Goal: Task Accomplishment & Management: Use online tool/utility

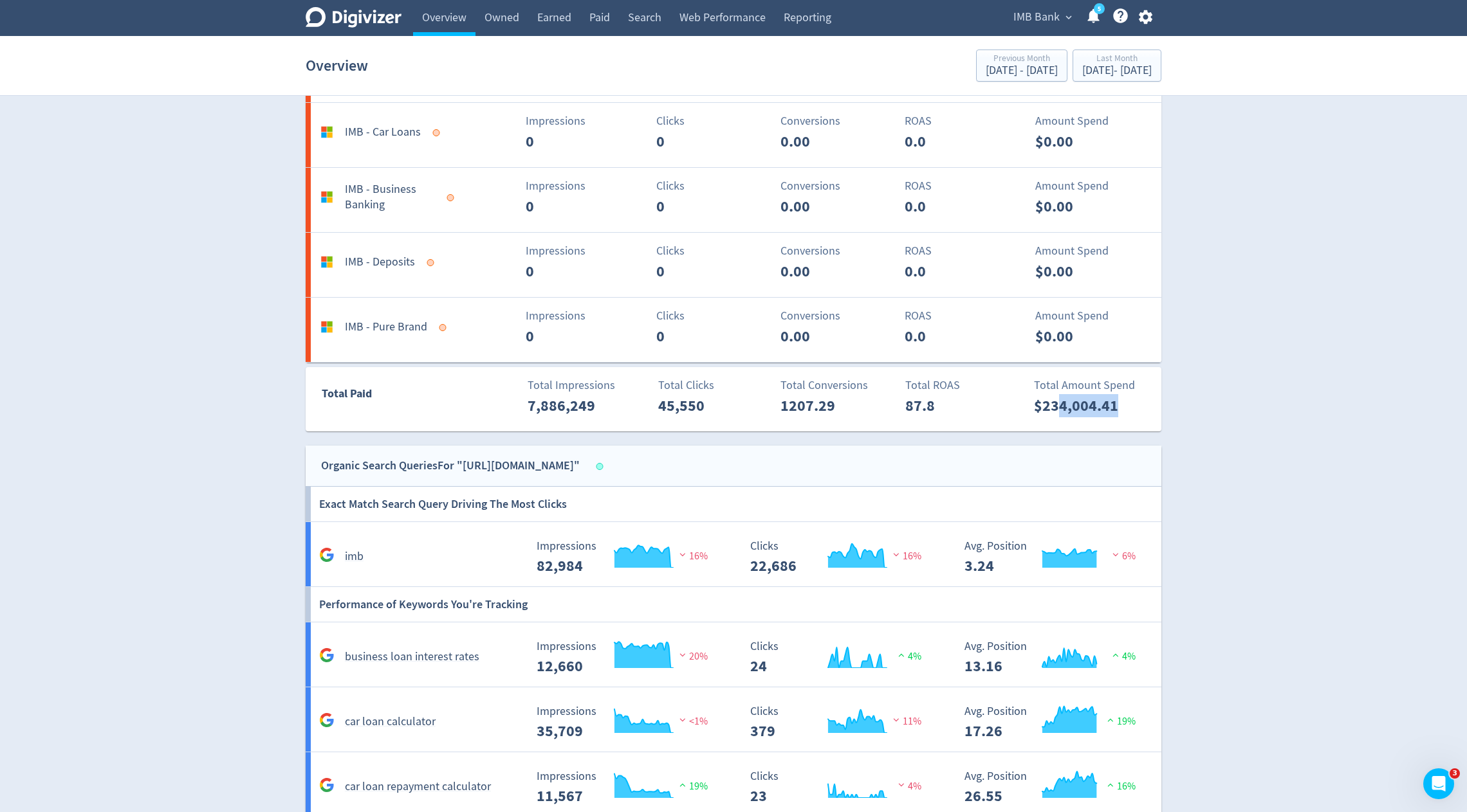
click at [1044, 10] on span "IMB Bank" at bounding box center [1036, 18] width 46 height 21
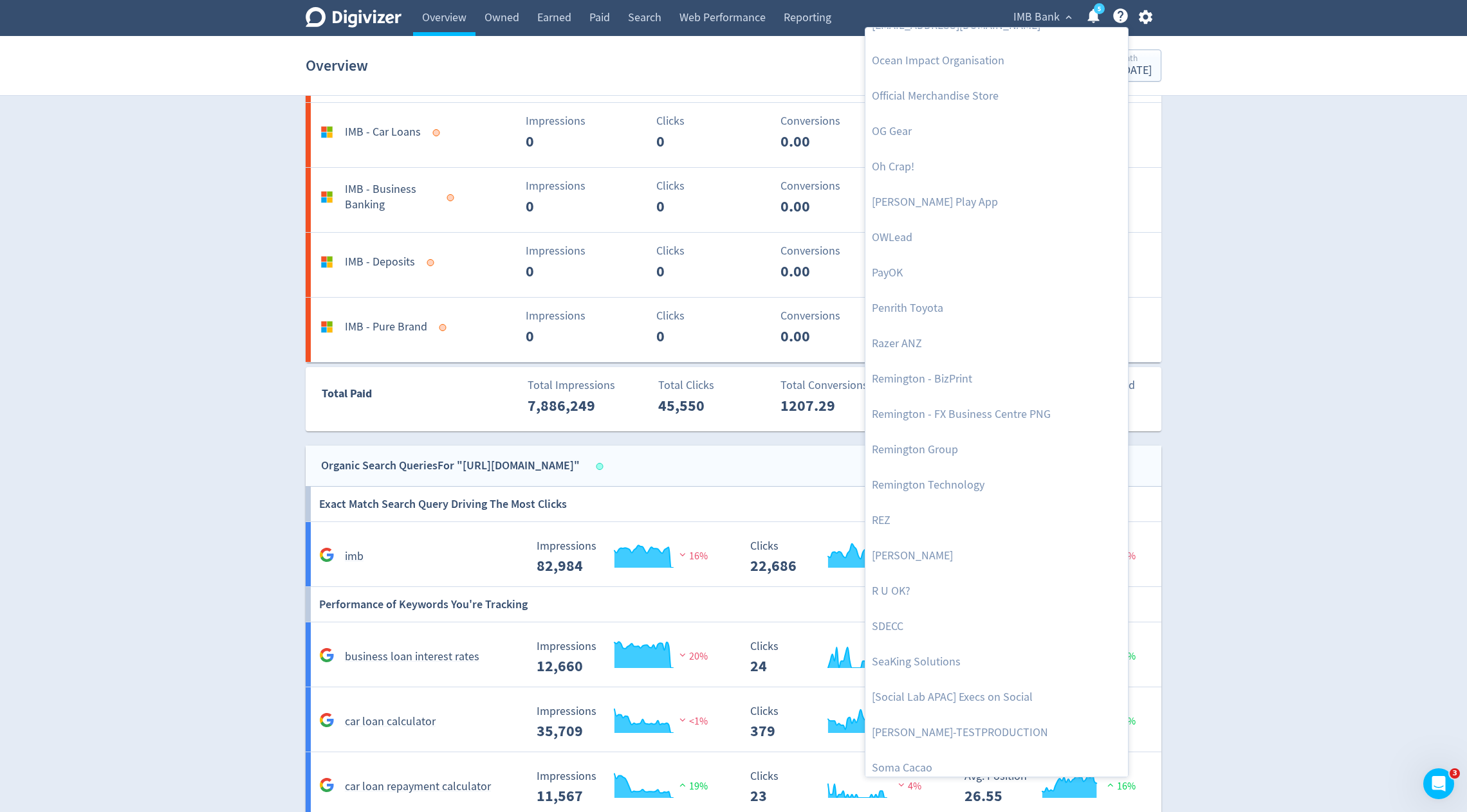
scroll to position [2698, 0]
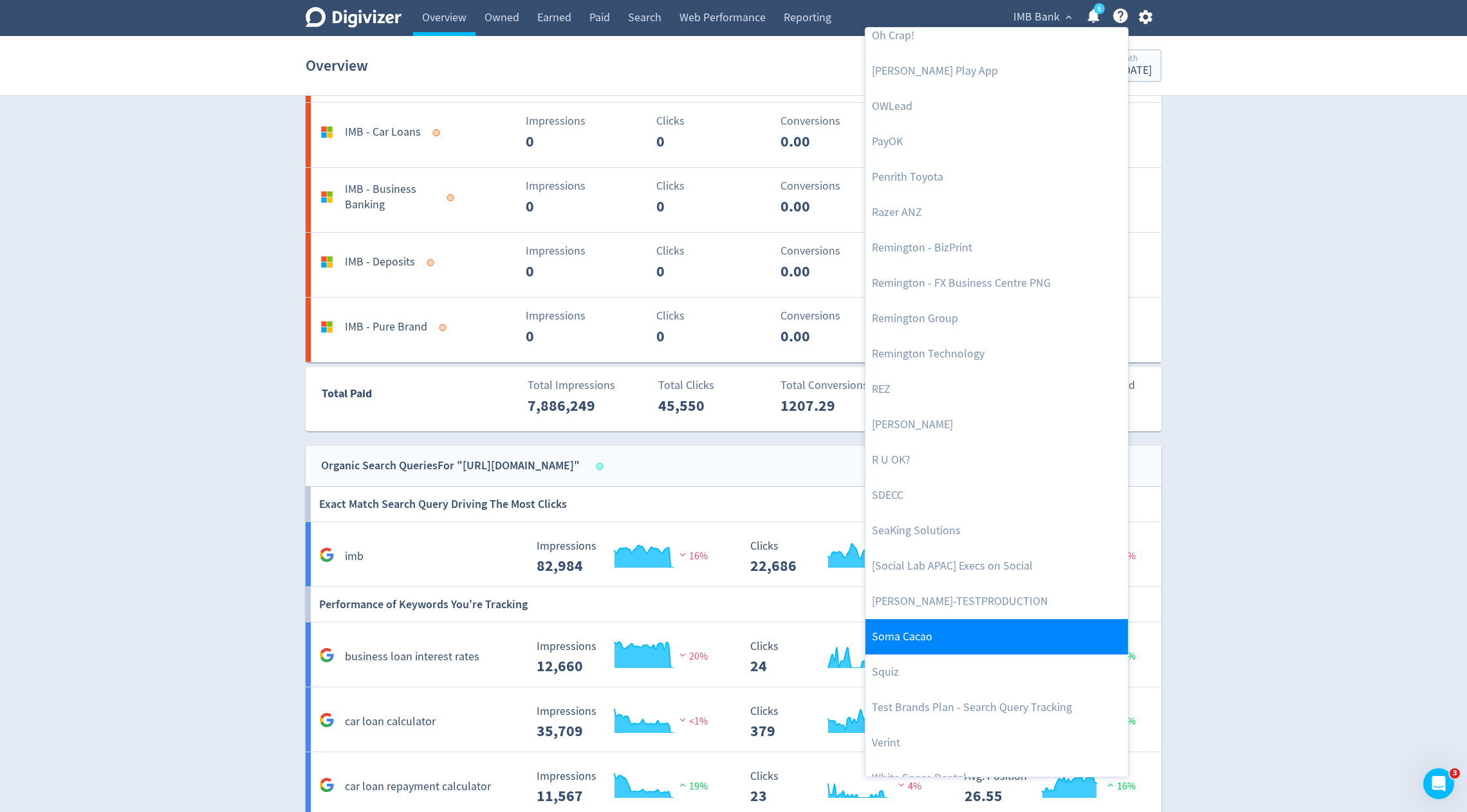
click at [905, 631] on link "Soma Cacao" at bounding box center [996, 637] width 263 height 36
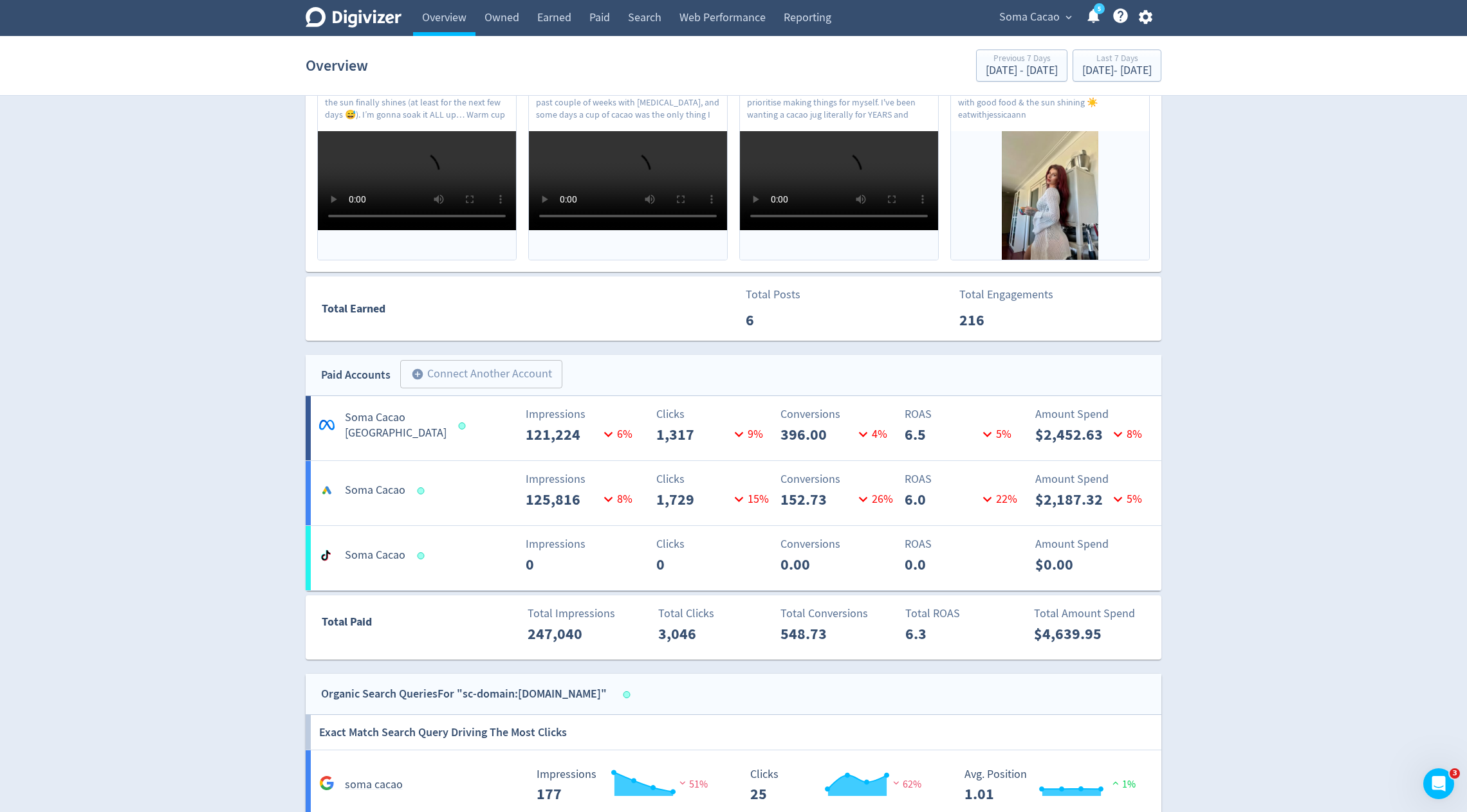
scroll to position [479, 0]
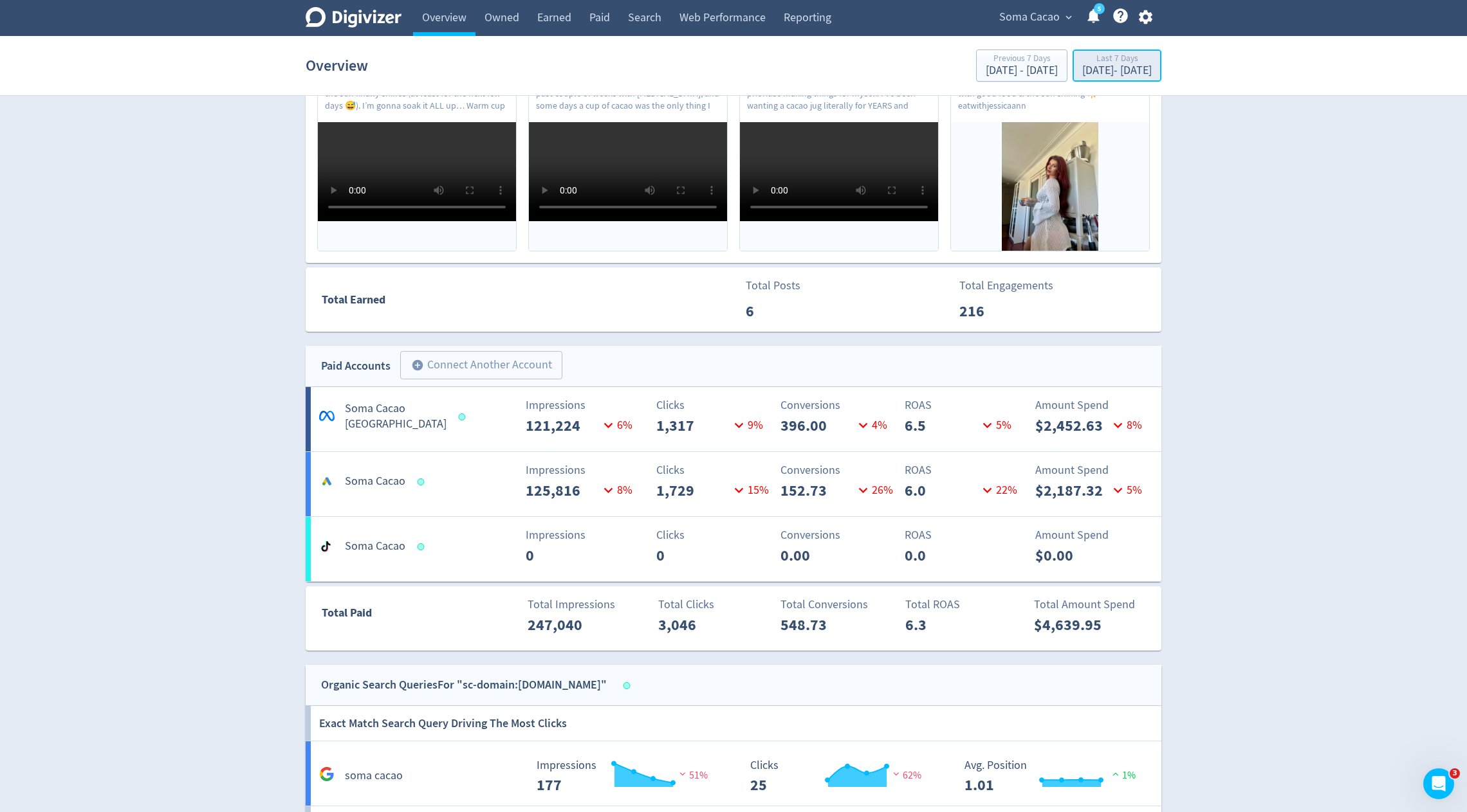
click at [1118, 74] on div "[DATE] - [DATE]" at bounding box center [1117, 71] width 69 height 12
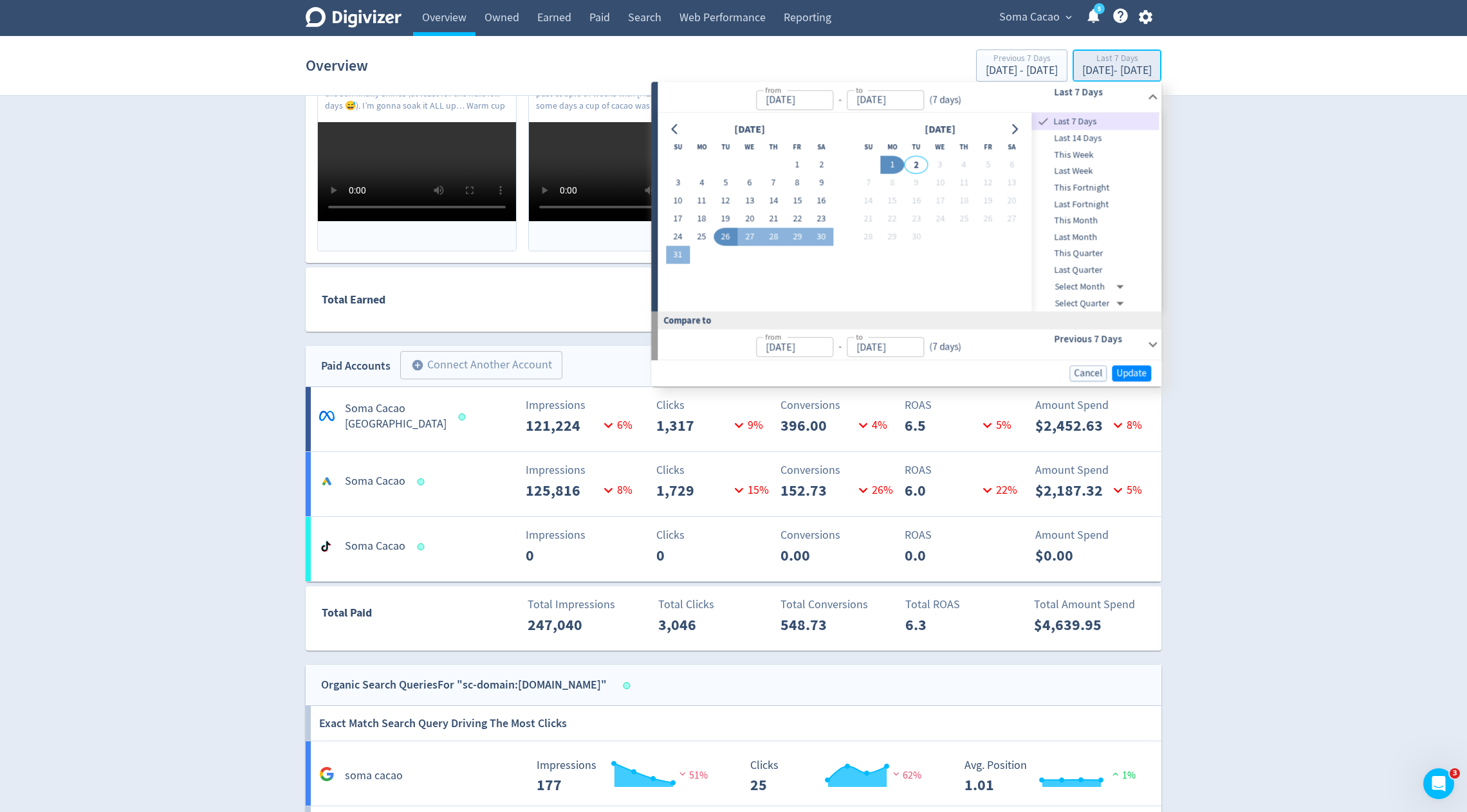
type input "[DATE]"
click at [1078, 239] on span "Last Month" at bounding box center [1095, 237] width 127 height 14
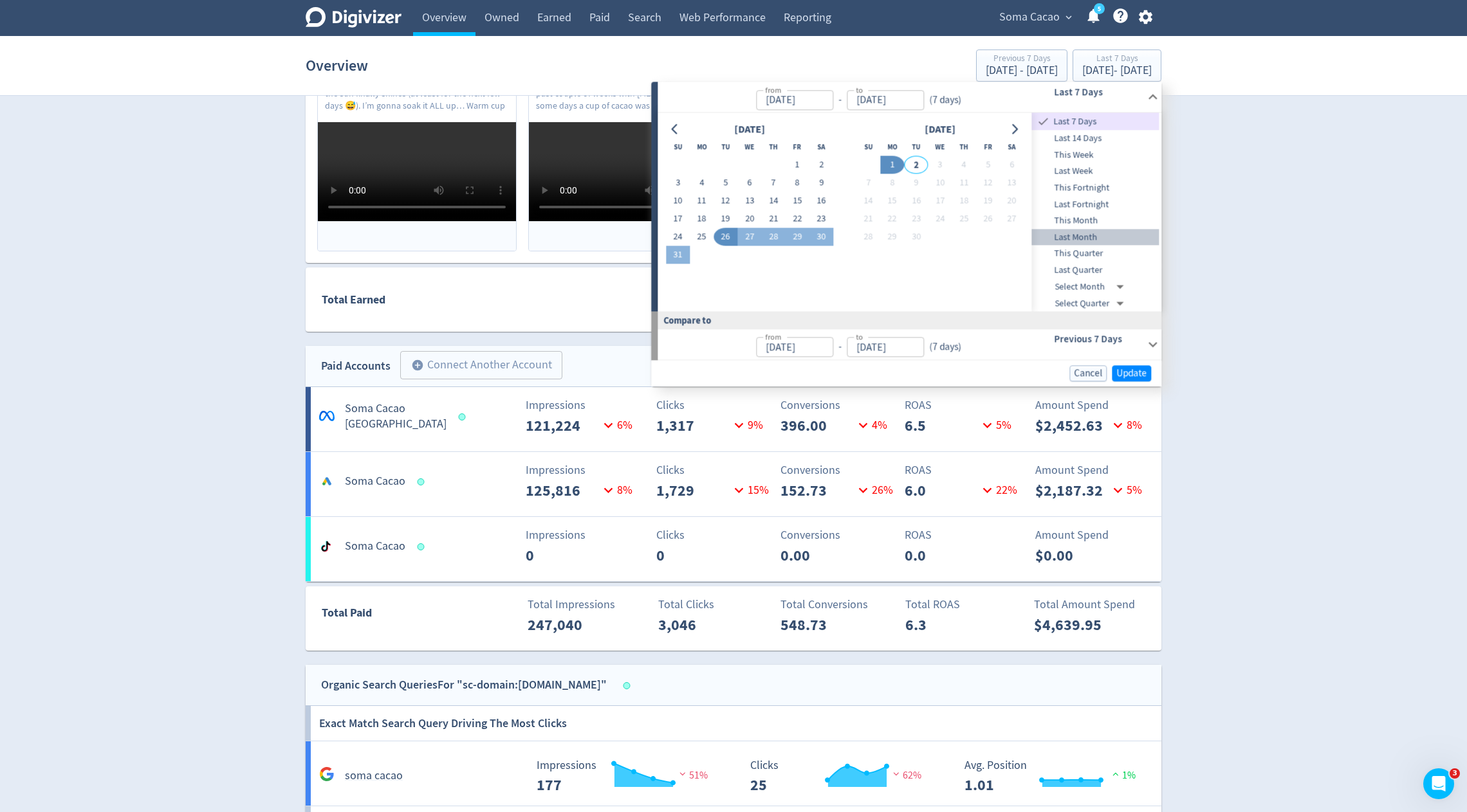
type input "[DATE]"
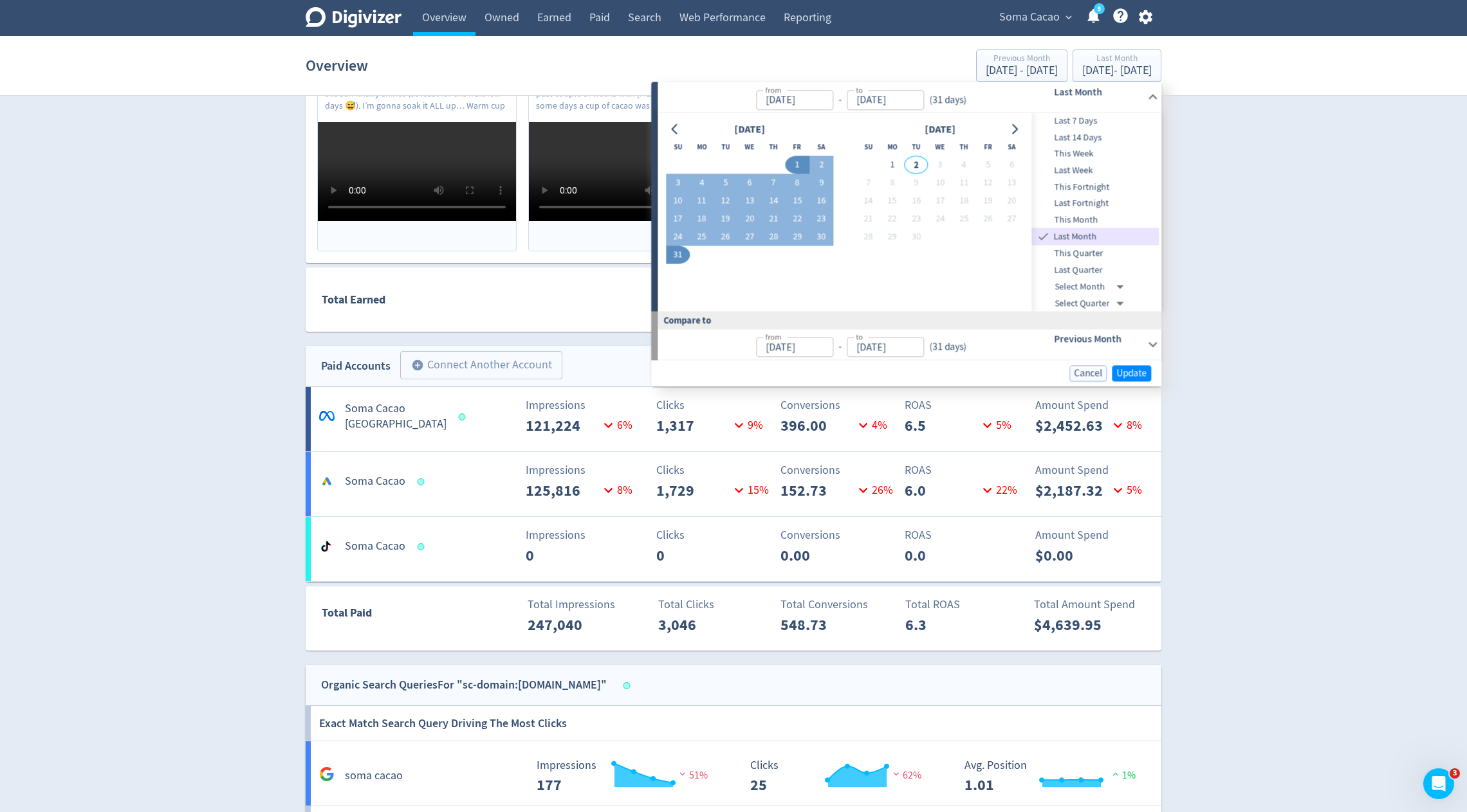
click at [1138, 364] on div "Cancel Update" at bounding box center [906, 373] width 510 height 26
click at [1137, 374] on span "Update" at bounding box center [1131, 373] width 31 height 10
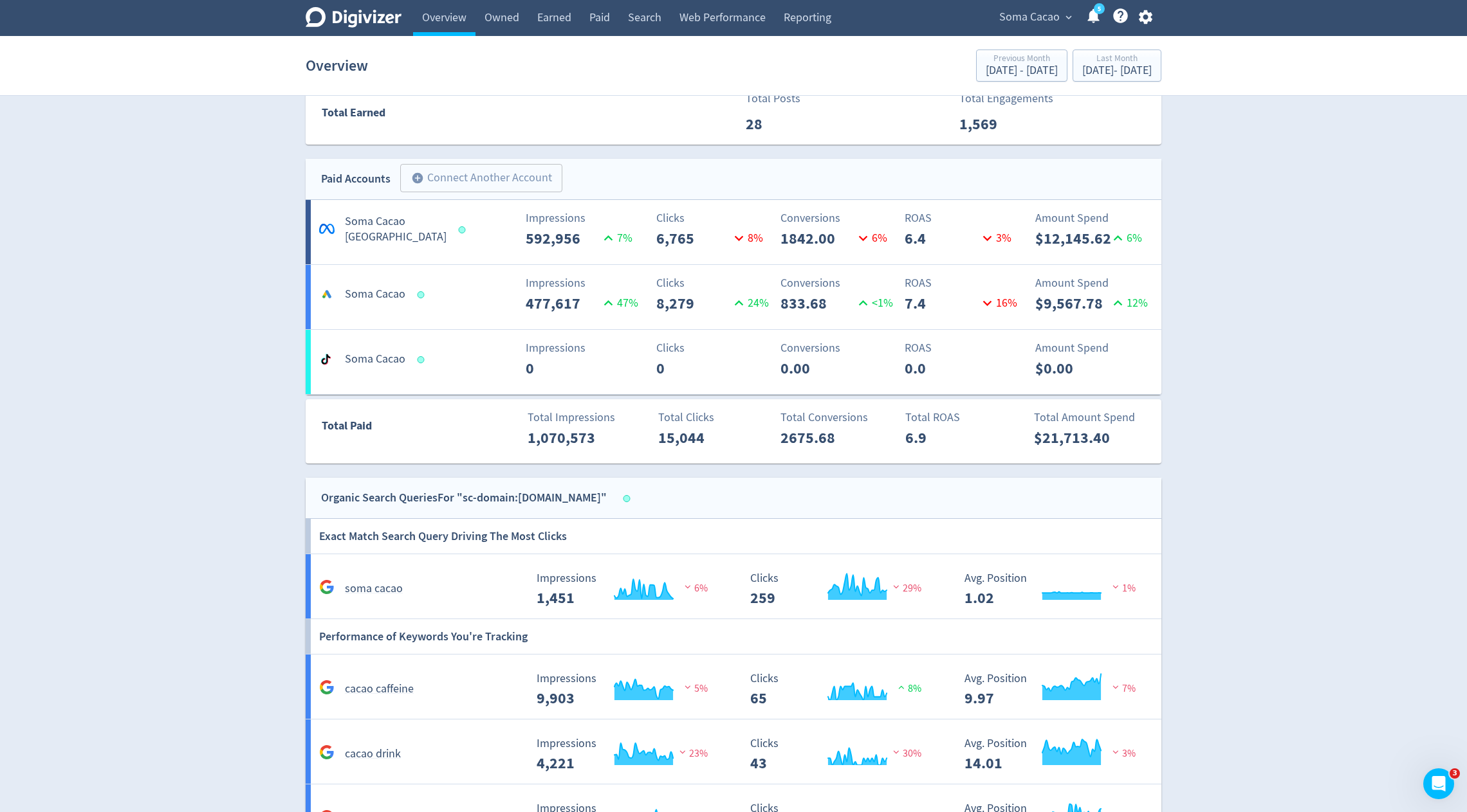
scroll to position [663, 0]
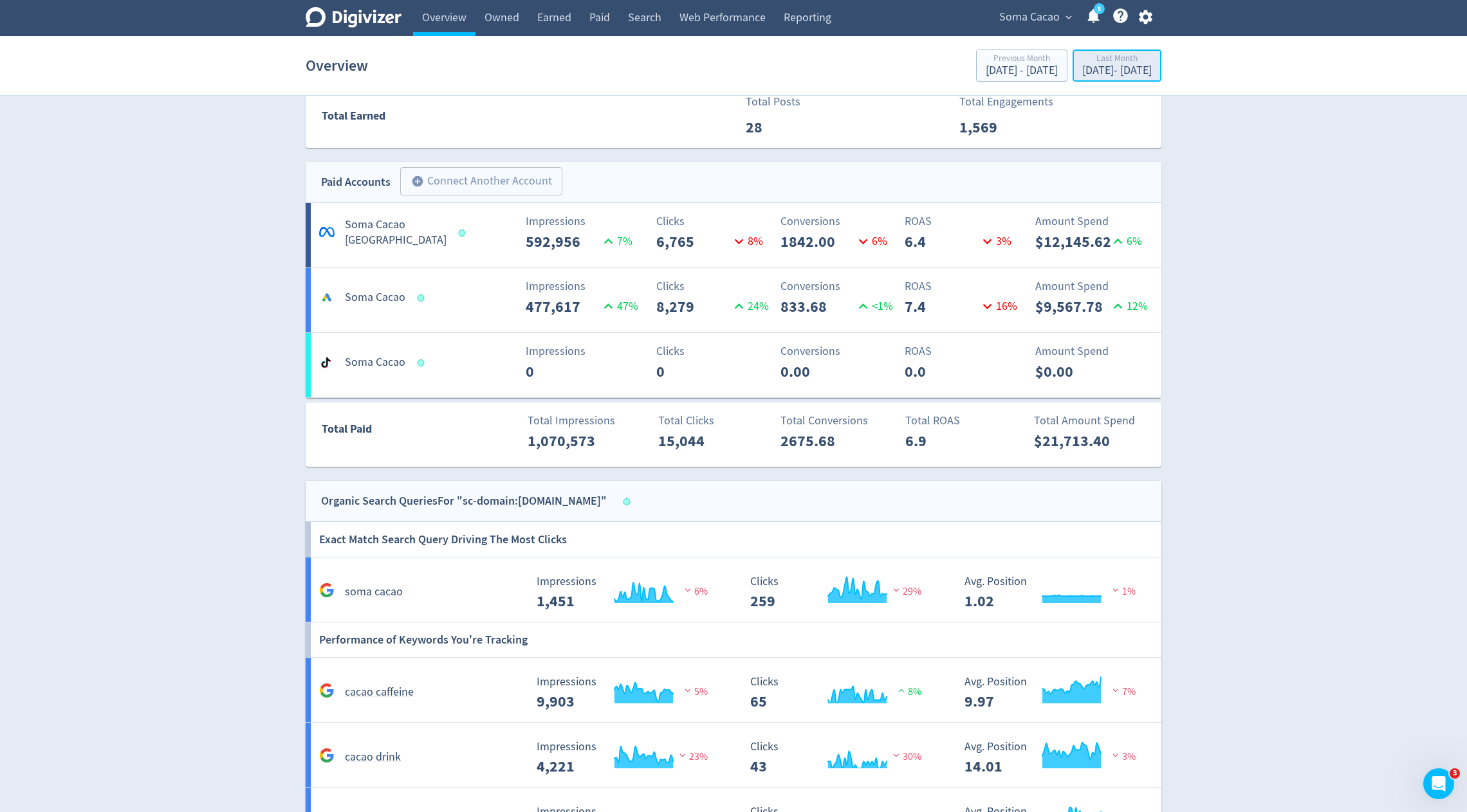
click at [1082, 68] on div "[DATE] - [DATE]" at bounding box center [1117, 71] width 69 height 12
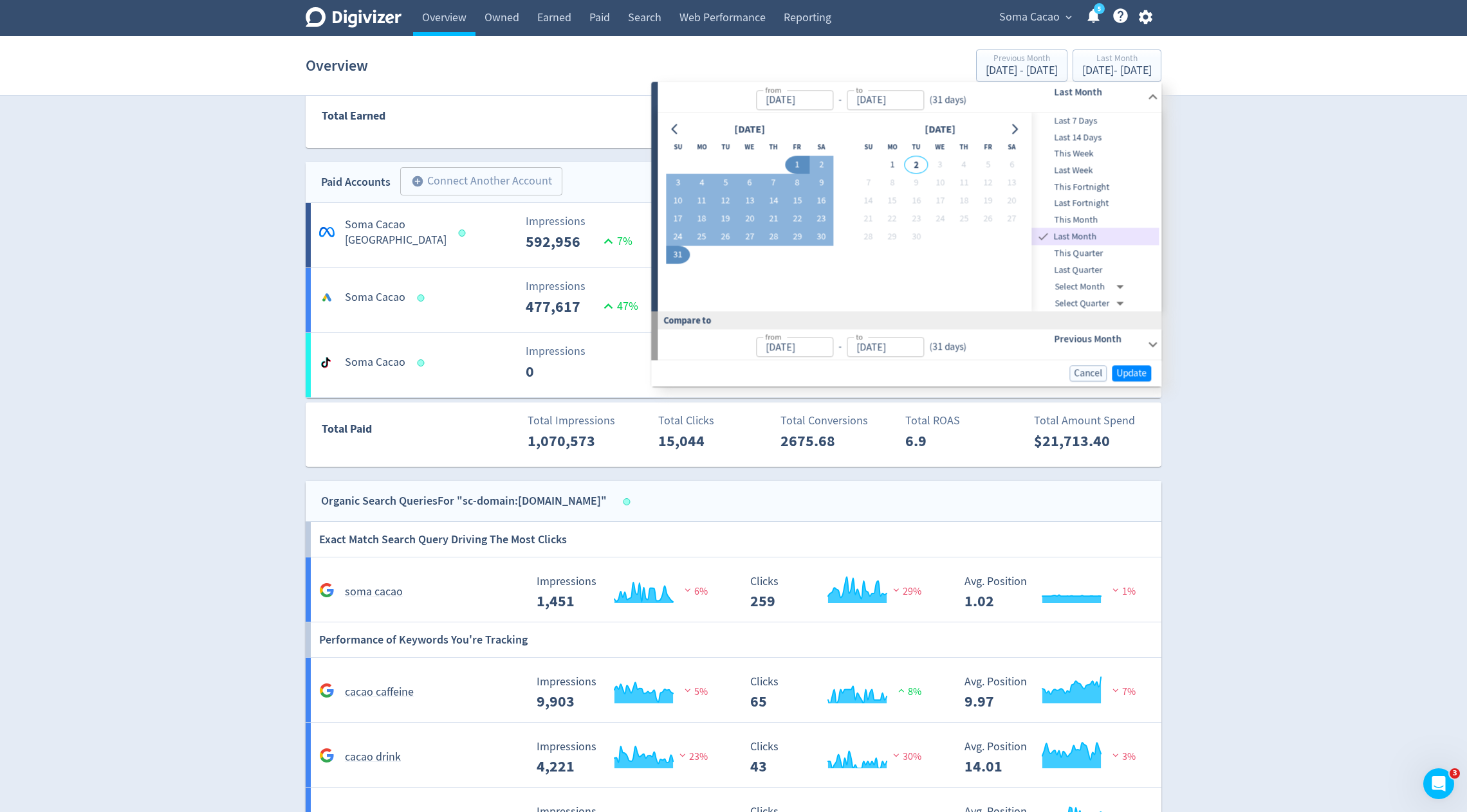
click at [1098, 121] on span "Last 7 Days" at bounding box center [1095, 121] width 127 height 14
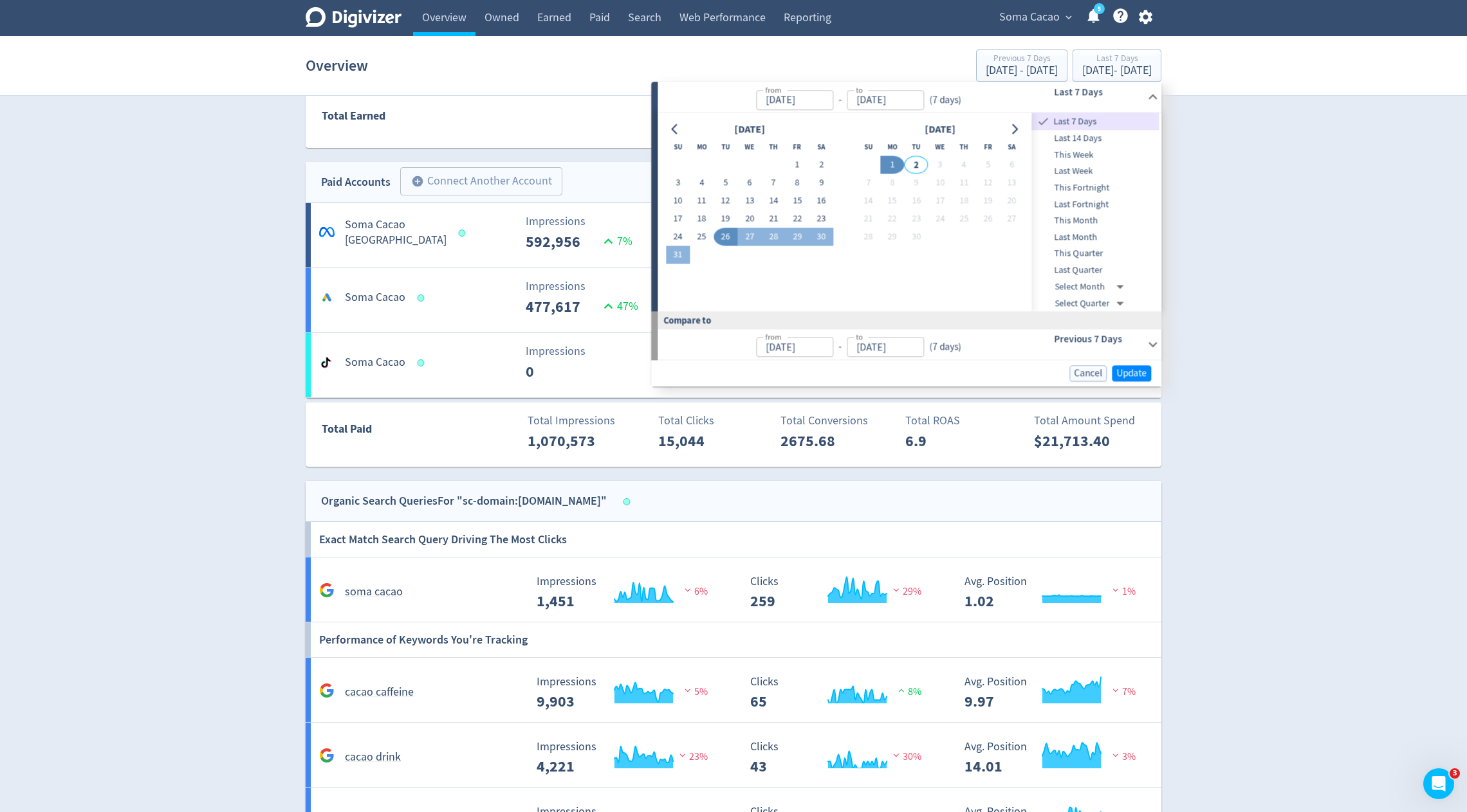
type input "[DATE]"
click at [1132, 378] on span "Update" at bounding box center [1131, 373] width 31 height 10
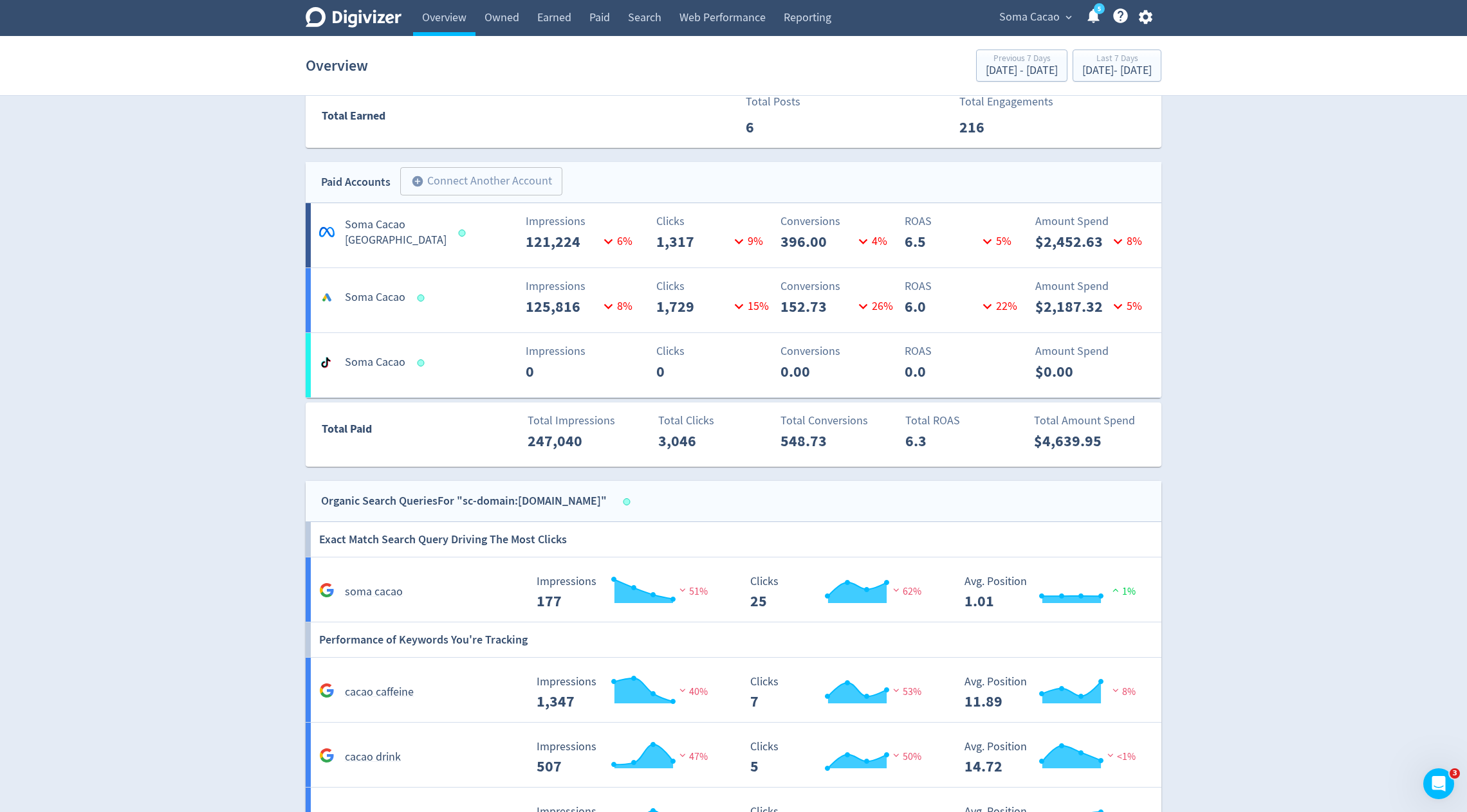
click at [1290, 240] on div "Digivizer Logo [PERSON_NAME] Logo Overview Owned Earned Paid Search Web Perform…" at bounding box center [734, 326] width 1467 height 1977
click at [1016, 19] on span "Soma Cacao" at bounding box center [1029, 18] width 60 height 21
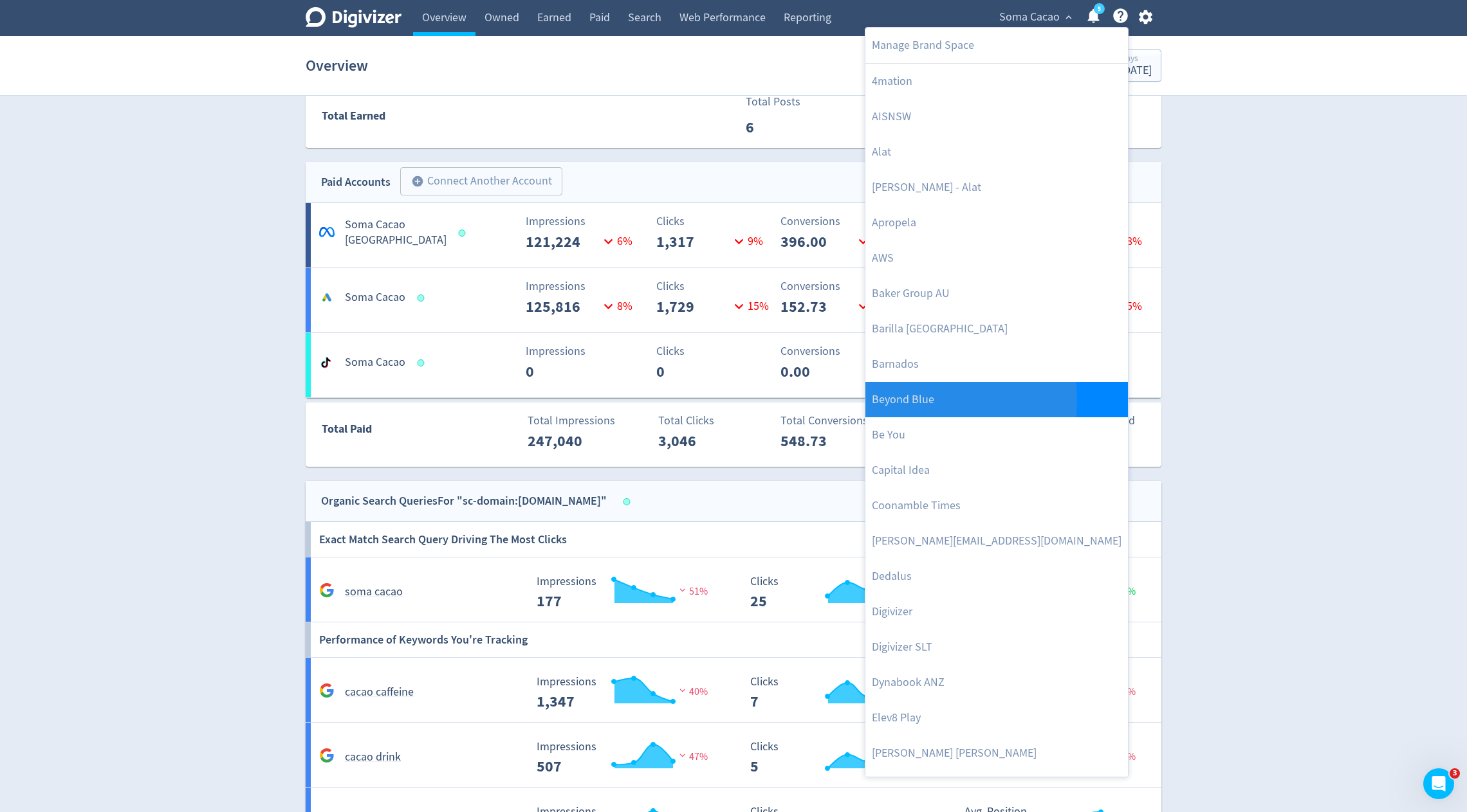
click at [888, 402] on link "Beyond Blue" at bounding box center [996, 400] width 263 height 36
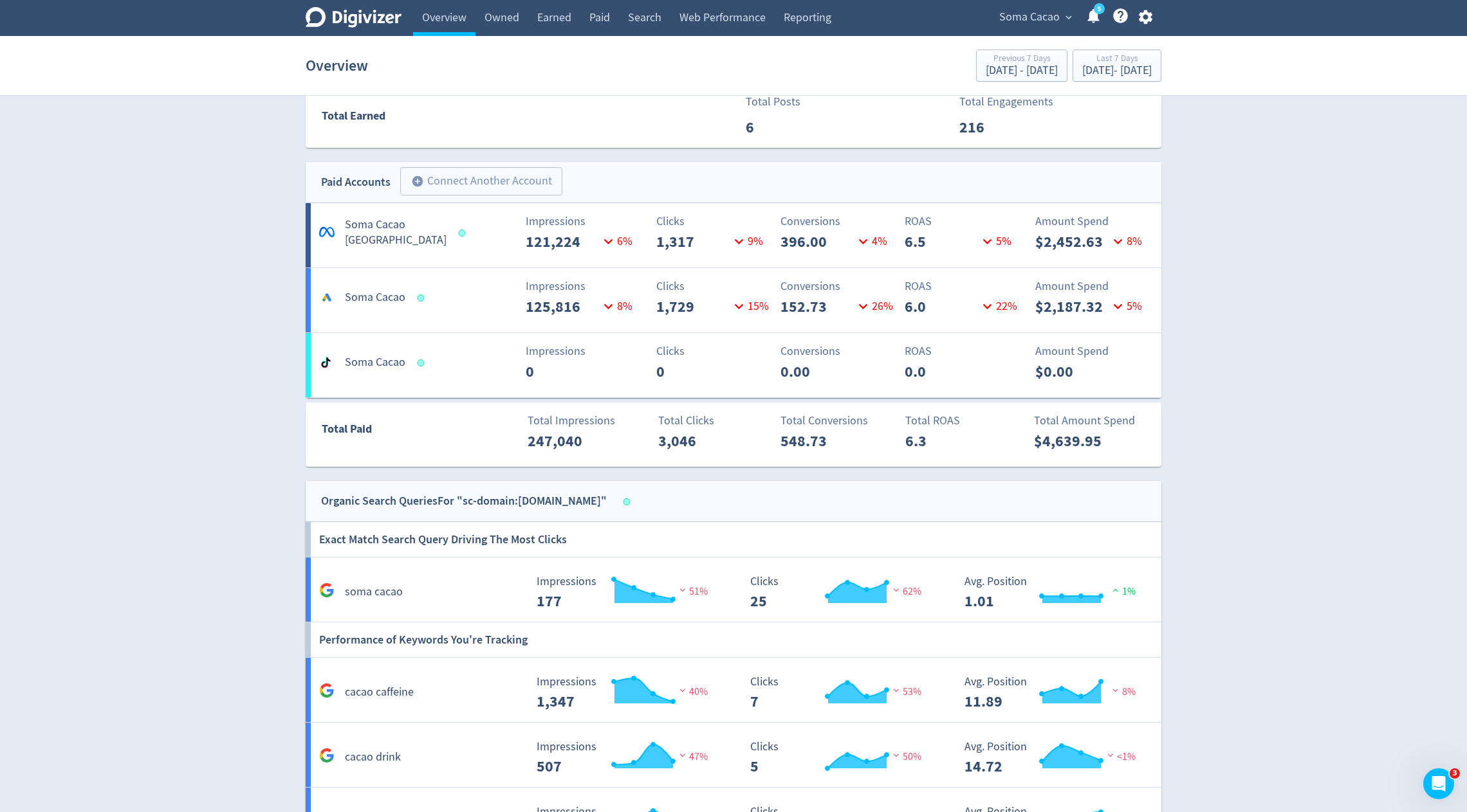
scroll to position [0, 0]
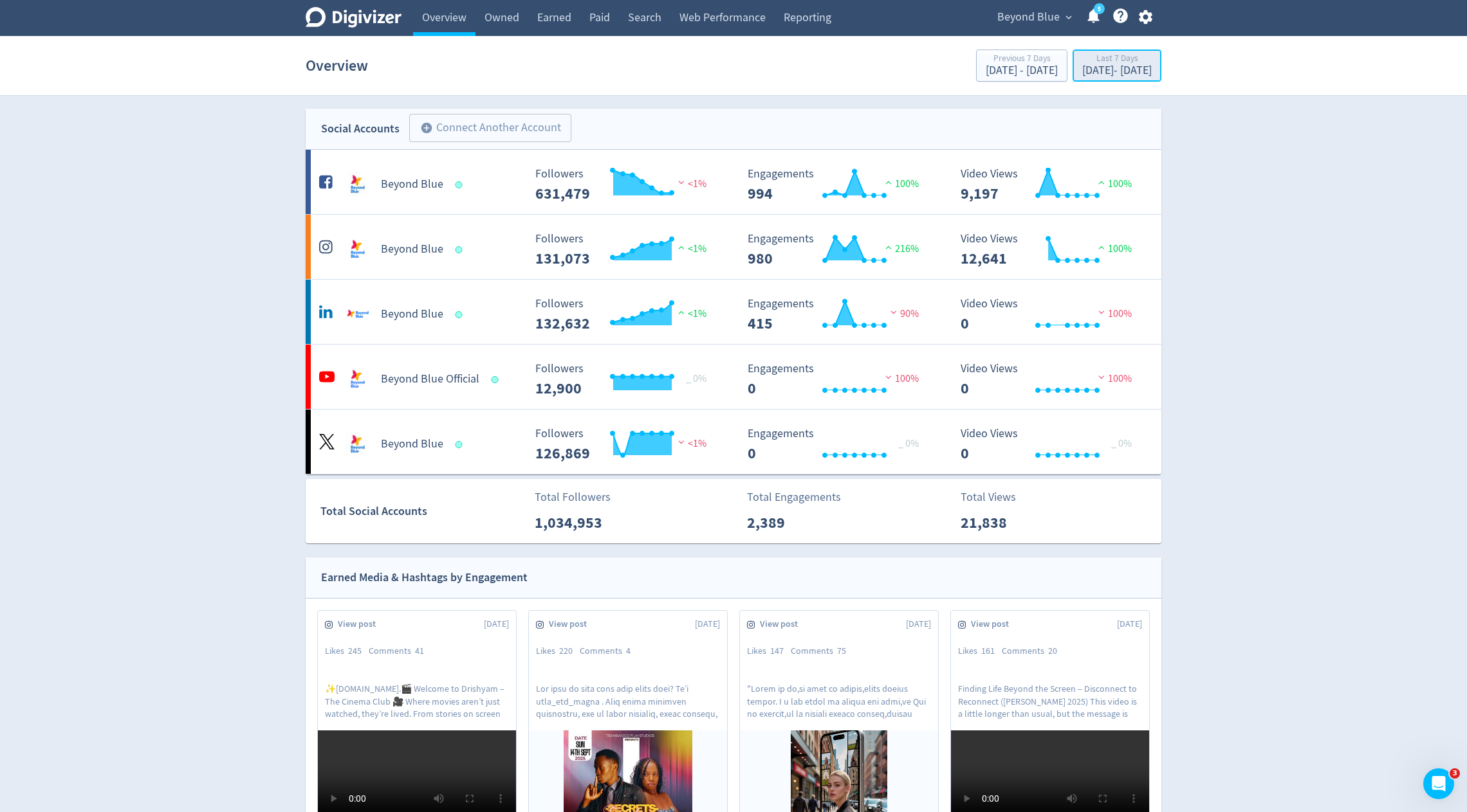
click at [1076, 79] on div "Last 7 Days [DATE] - [DATE]" at bounding box center [1117, 66] width 81 height 26
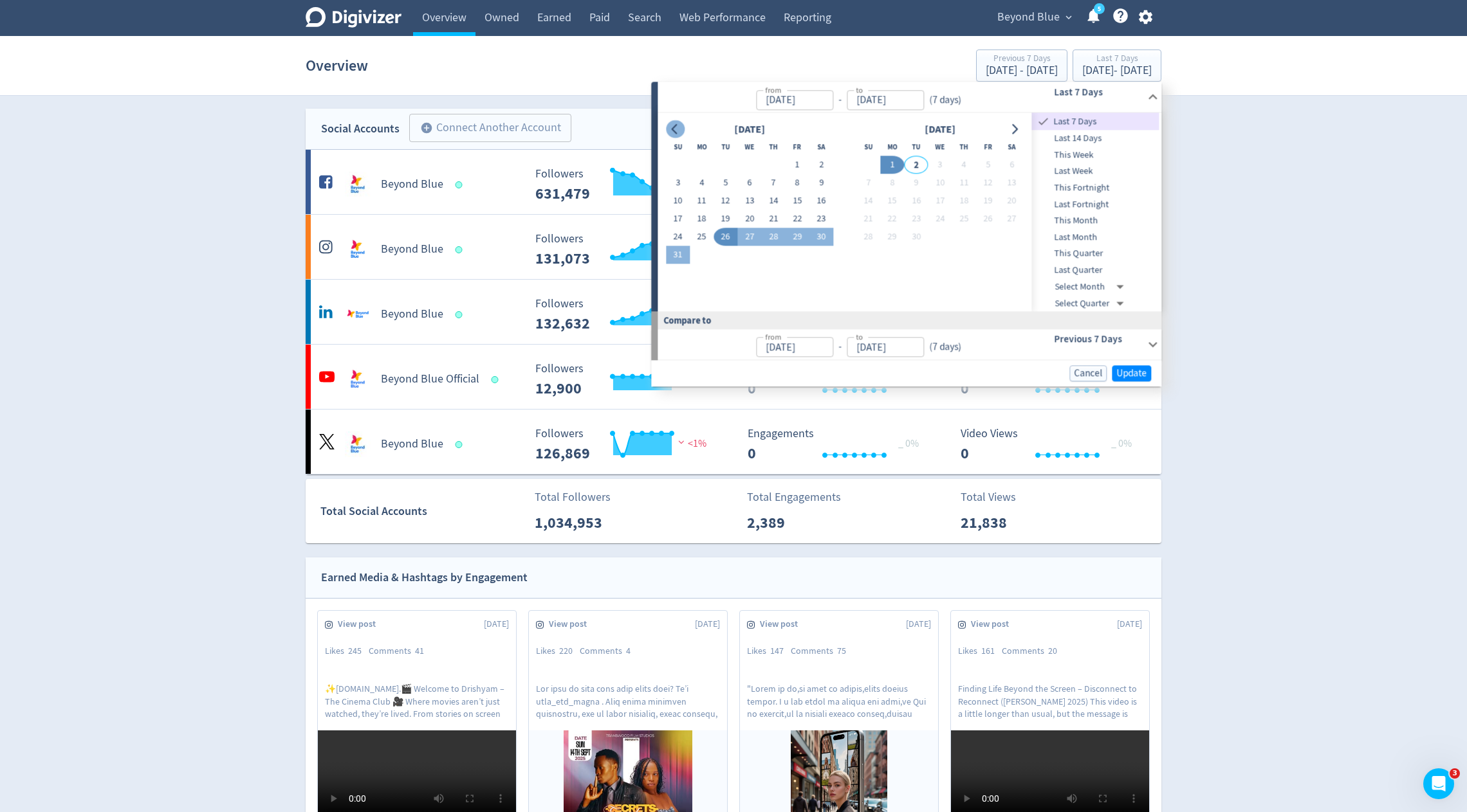
click at [675, 131] on icon "Go to previous month" at bounding box center [675, 129] width 6 height 10
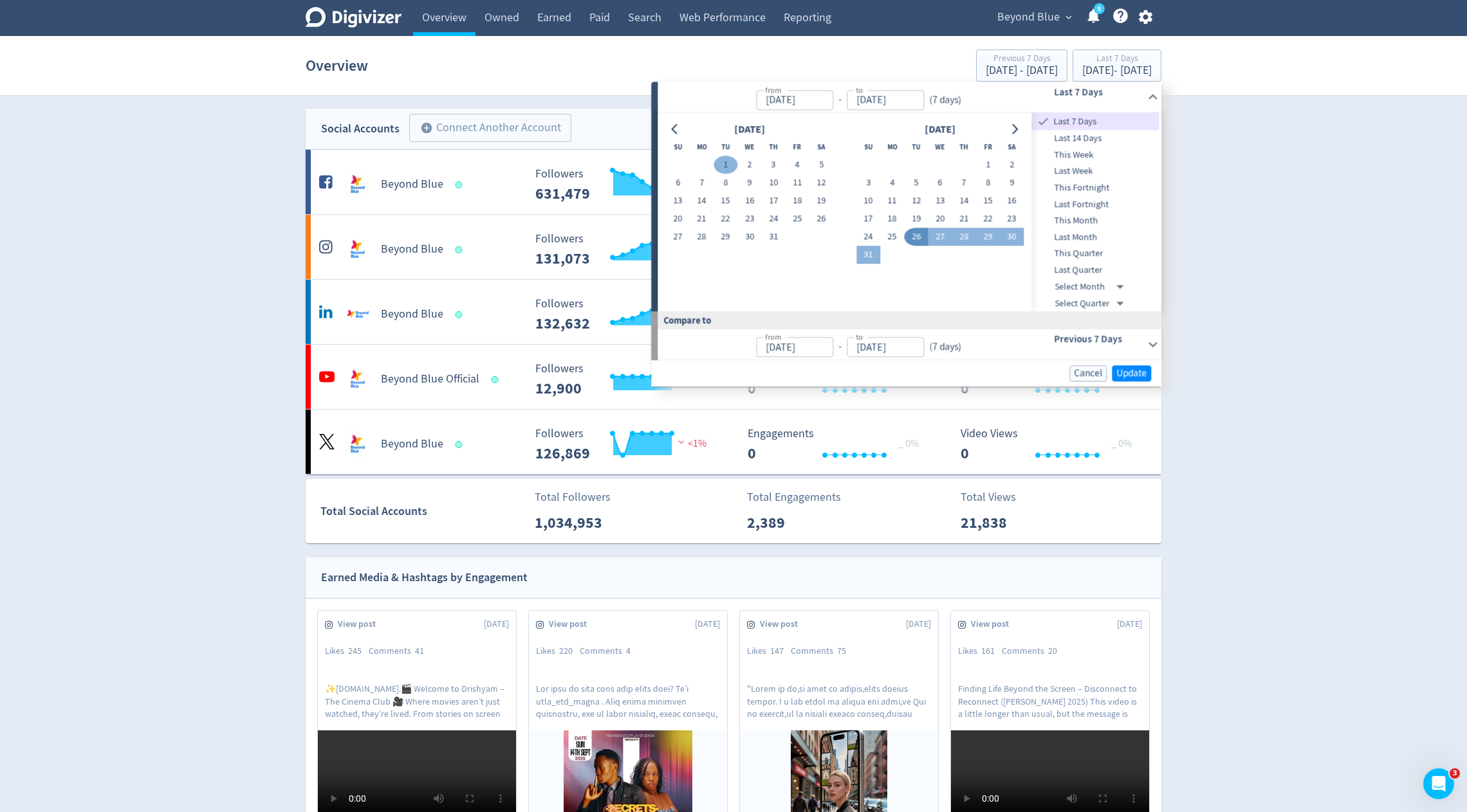
click at [725, 169] on button "1" at bounding box center [725, 165] width 24 height 18
type input "[DATE]"
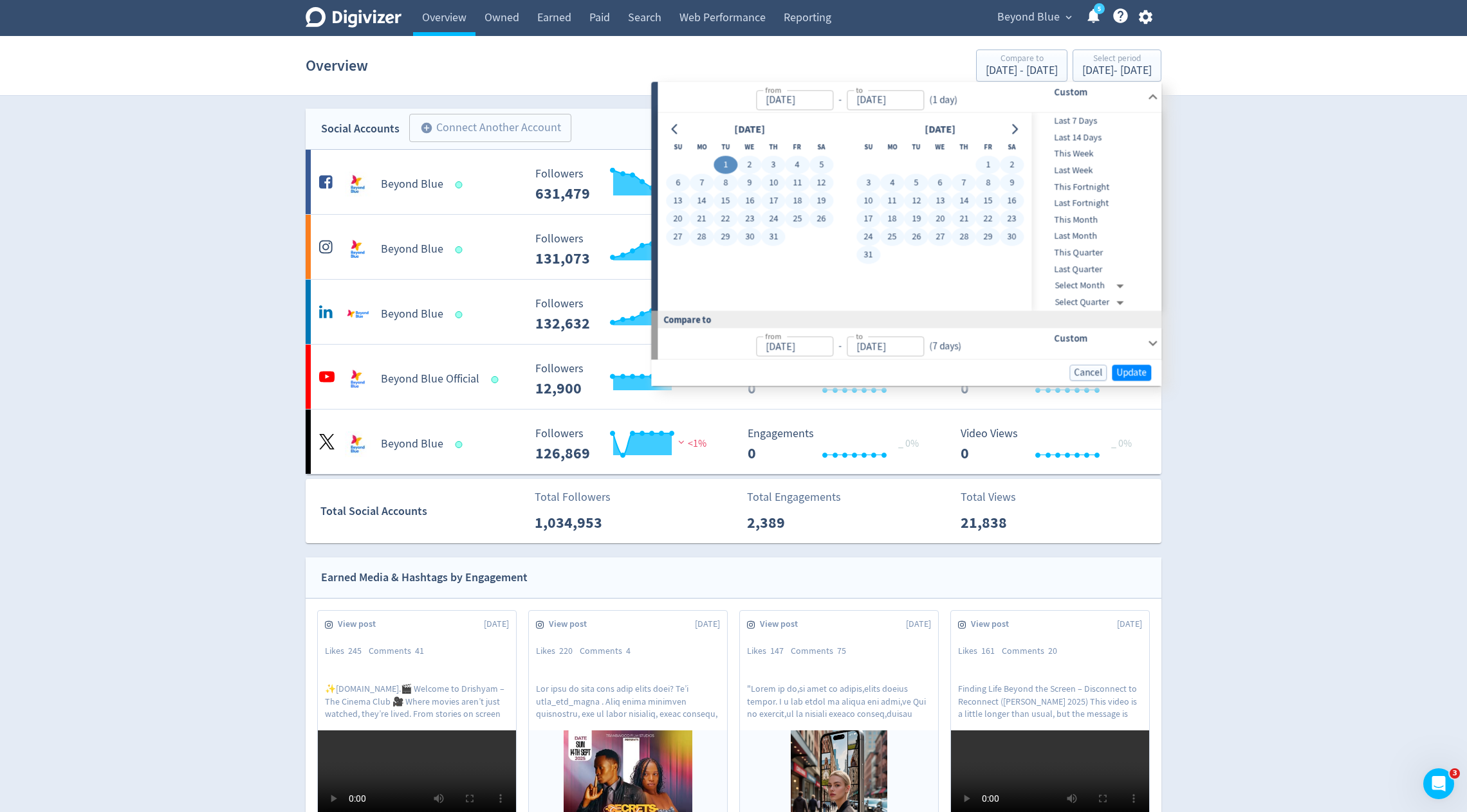
click at [865, 255] on button "31" at bounding box center [868, 255] width 24 height 18
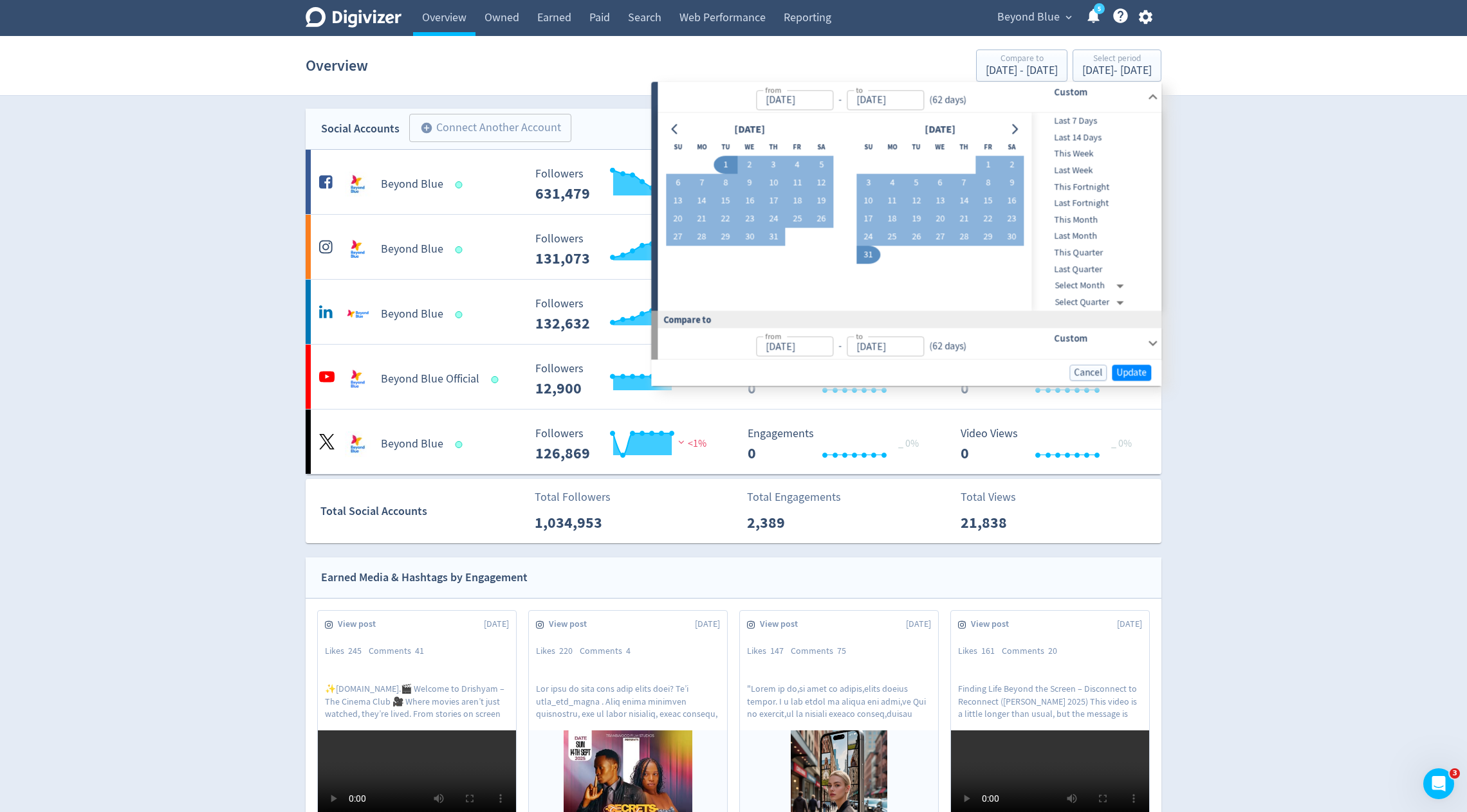
type input "[DATE]"
click at [1121, 373] on span "Update" at bounding box center [1131, 373] width 31 height 10
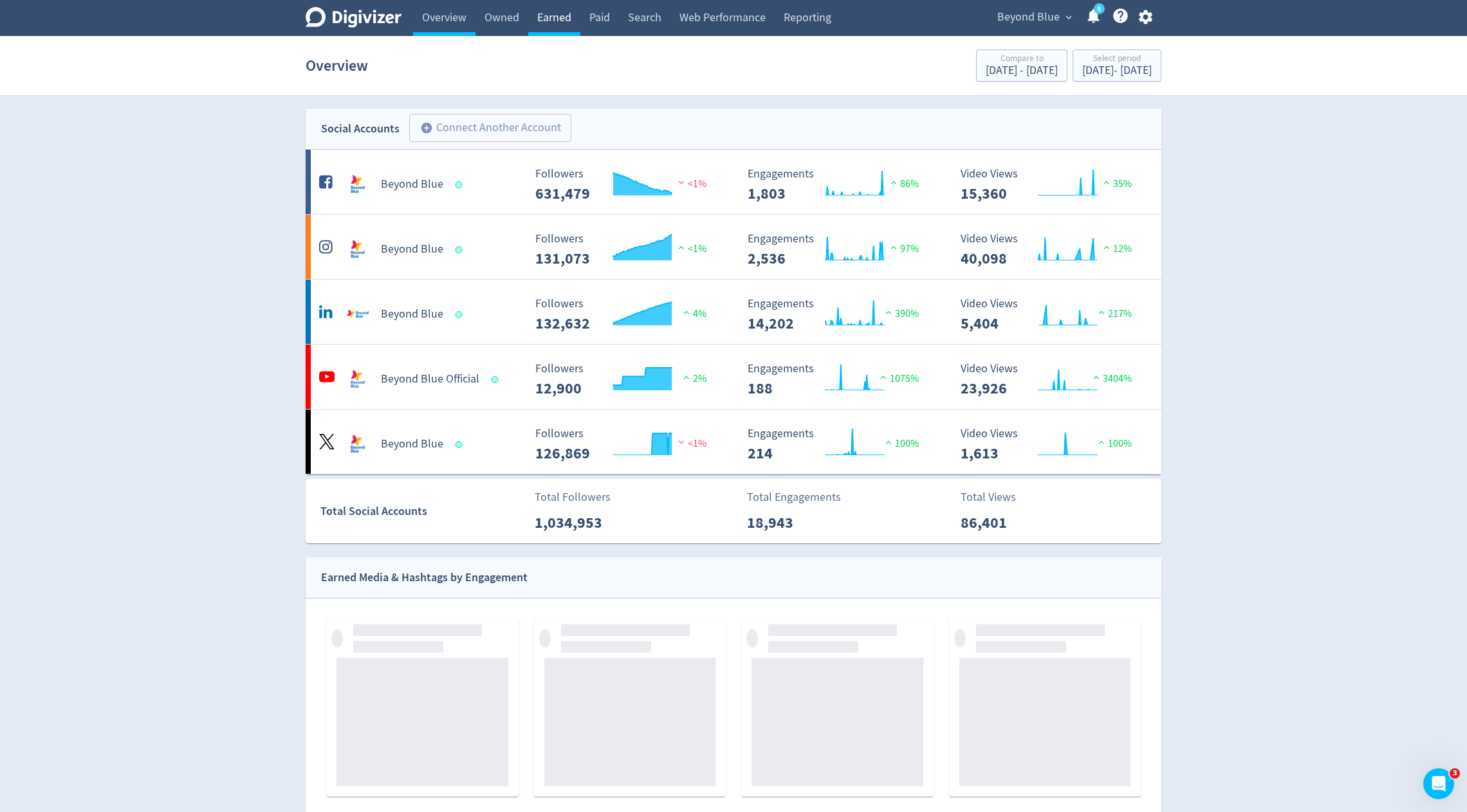
click at [546, 16] on link "Earned" at bounding box center [554, 18] width 52 height 36
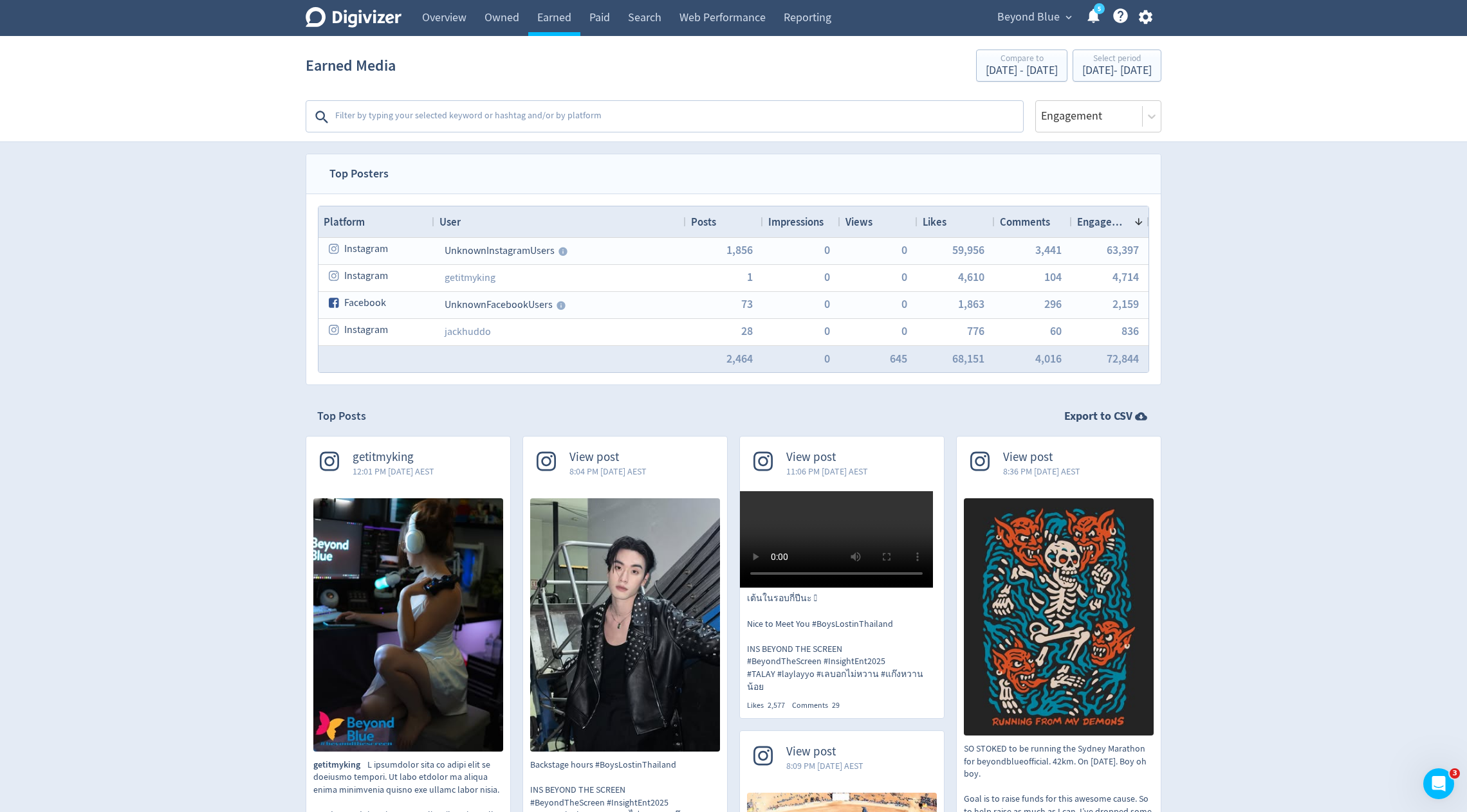
click at [474, 120] on textarea at bounding box center [678, 117] width 688 height 26
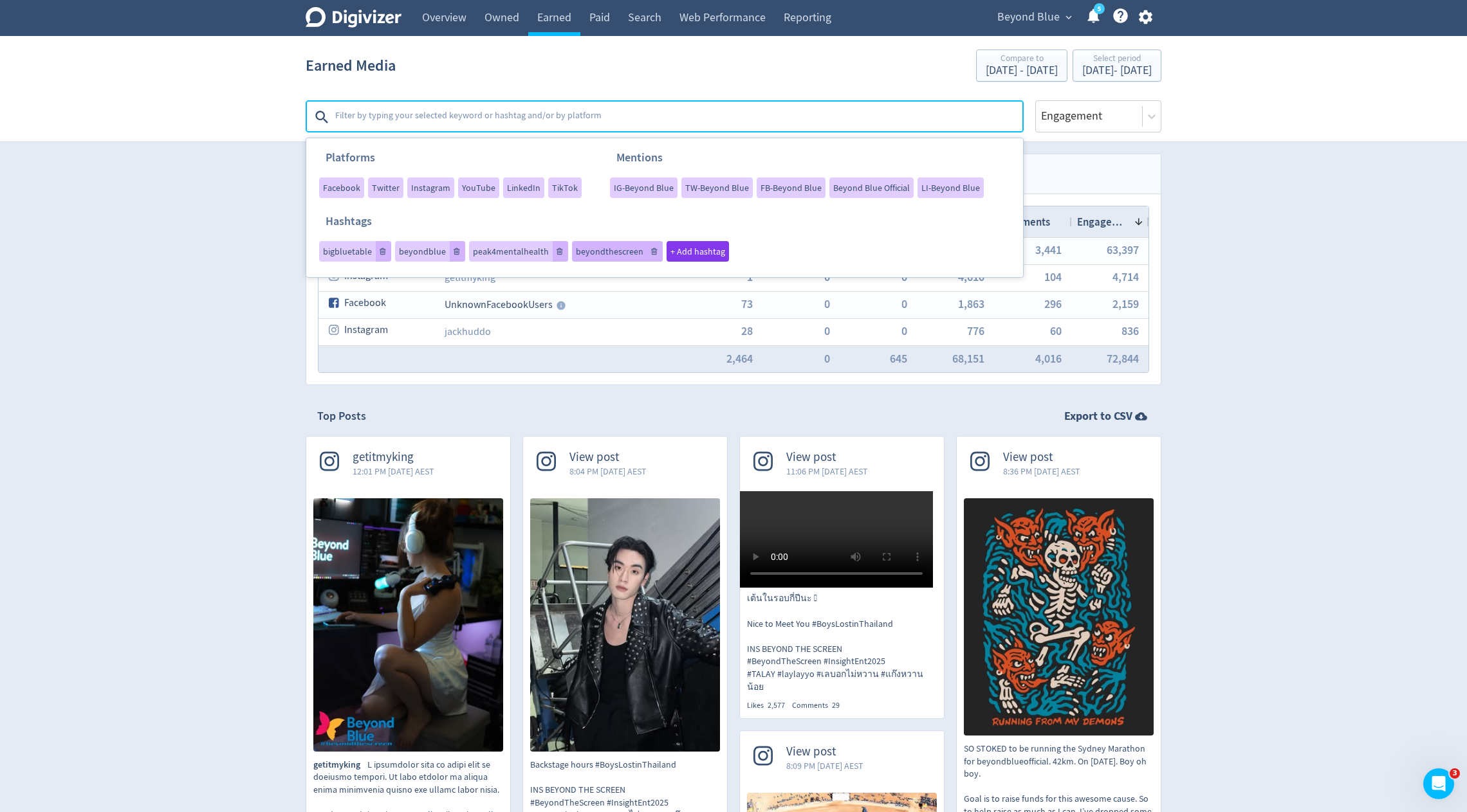
click at [584, 256] on span "beyondthescreen" at bounding box center [609, 251] width 68 height 9
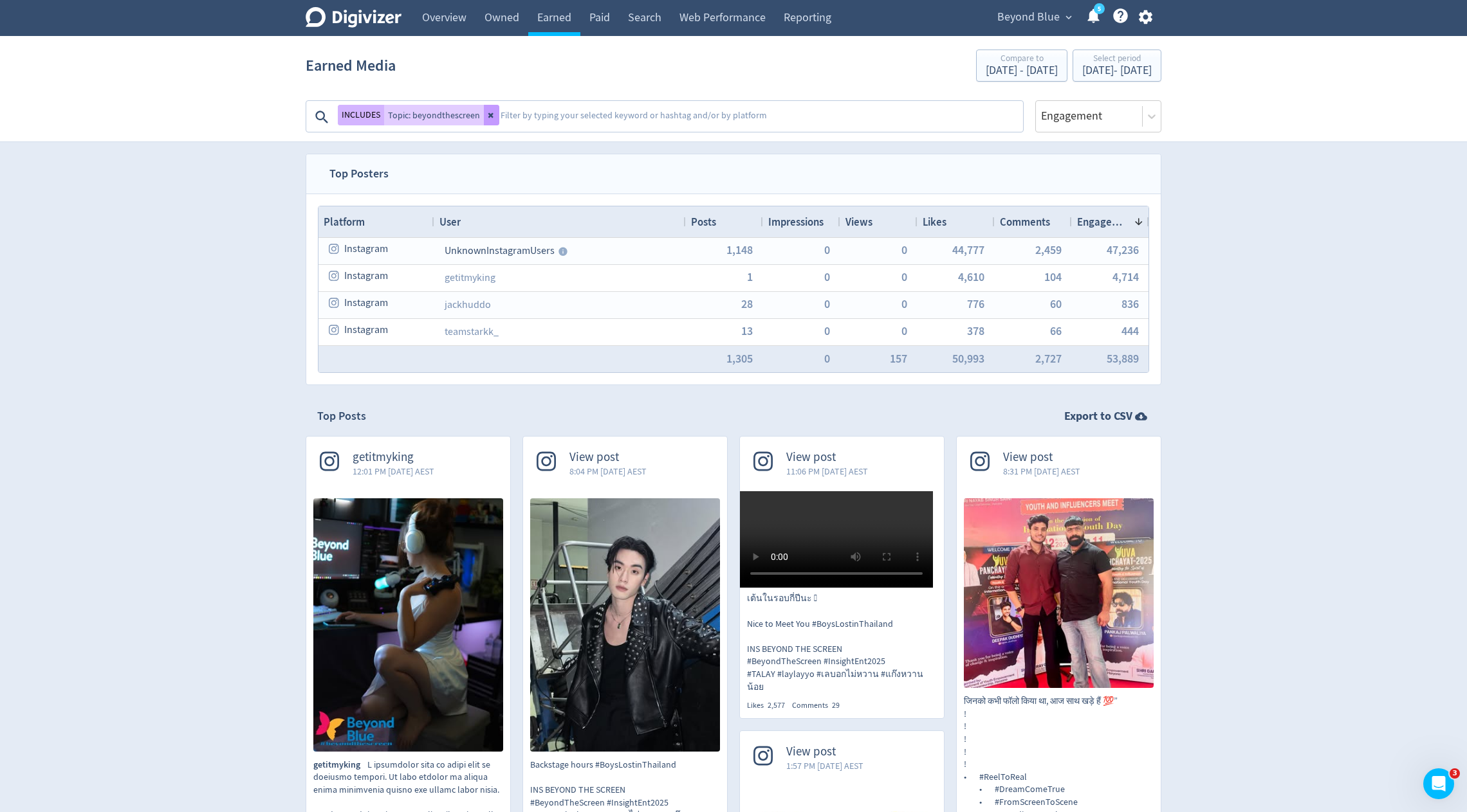
click at [486, 123] on button at bounding box center [491, 115] width 16 height 21
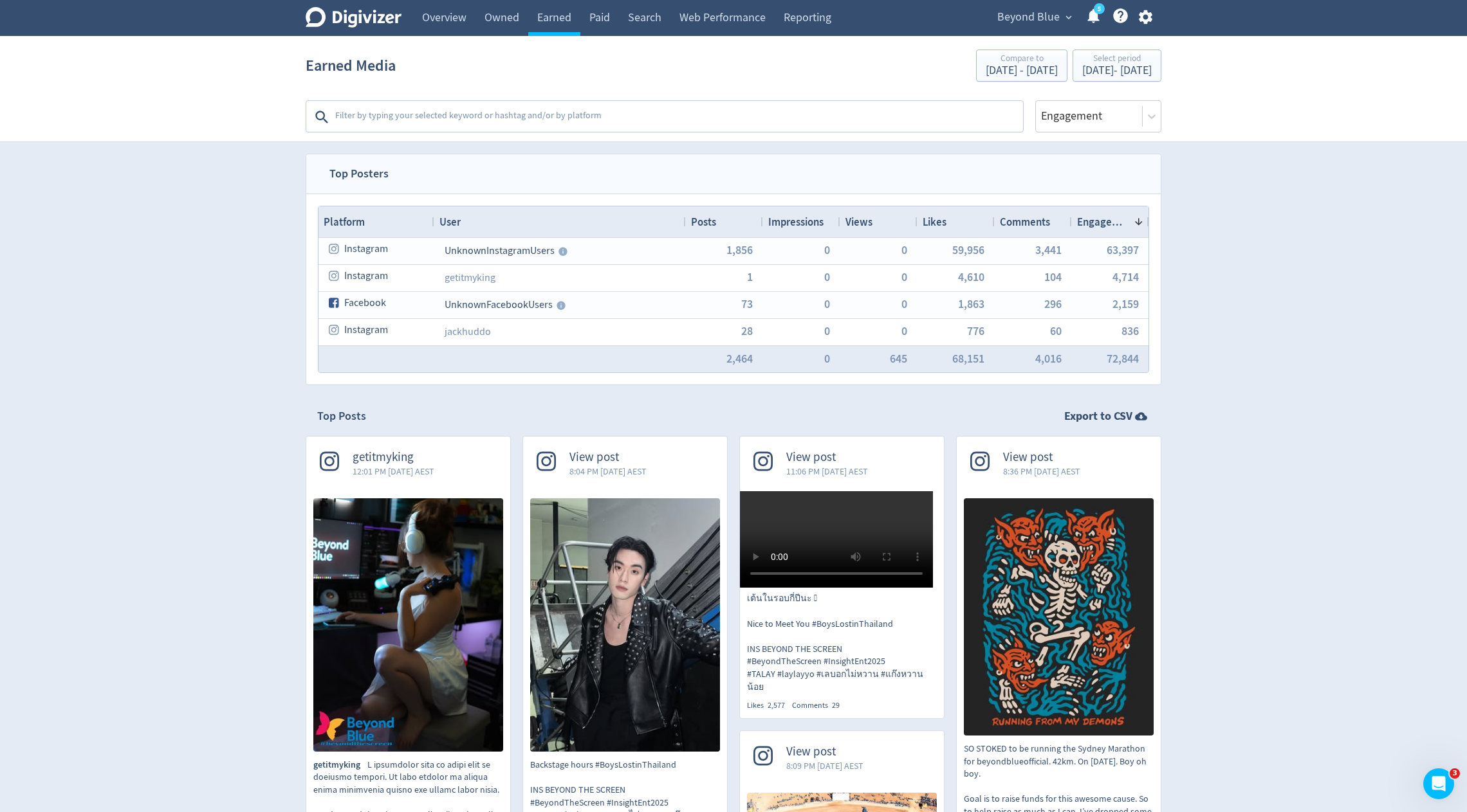
click at [722, 222] on div "Posts" at bounding box center [725, 222] width 67 height 25
click at [722, 222] on span at bounding box center [727, 222] width 10 height 10
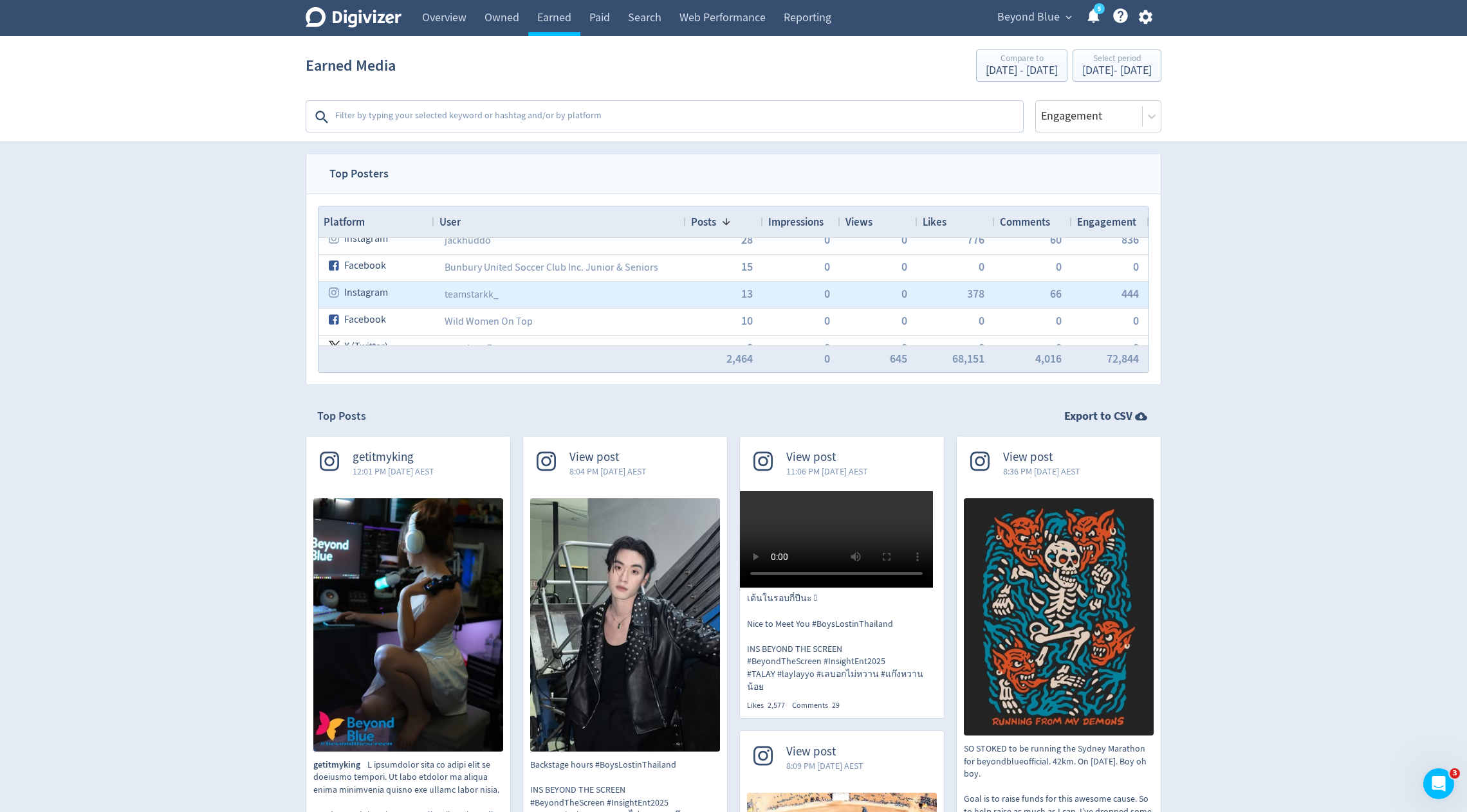
scroll to position [67, 0]
click at [750, 291] on span "13" at bounding box center [747, 291] width 12 height 12
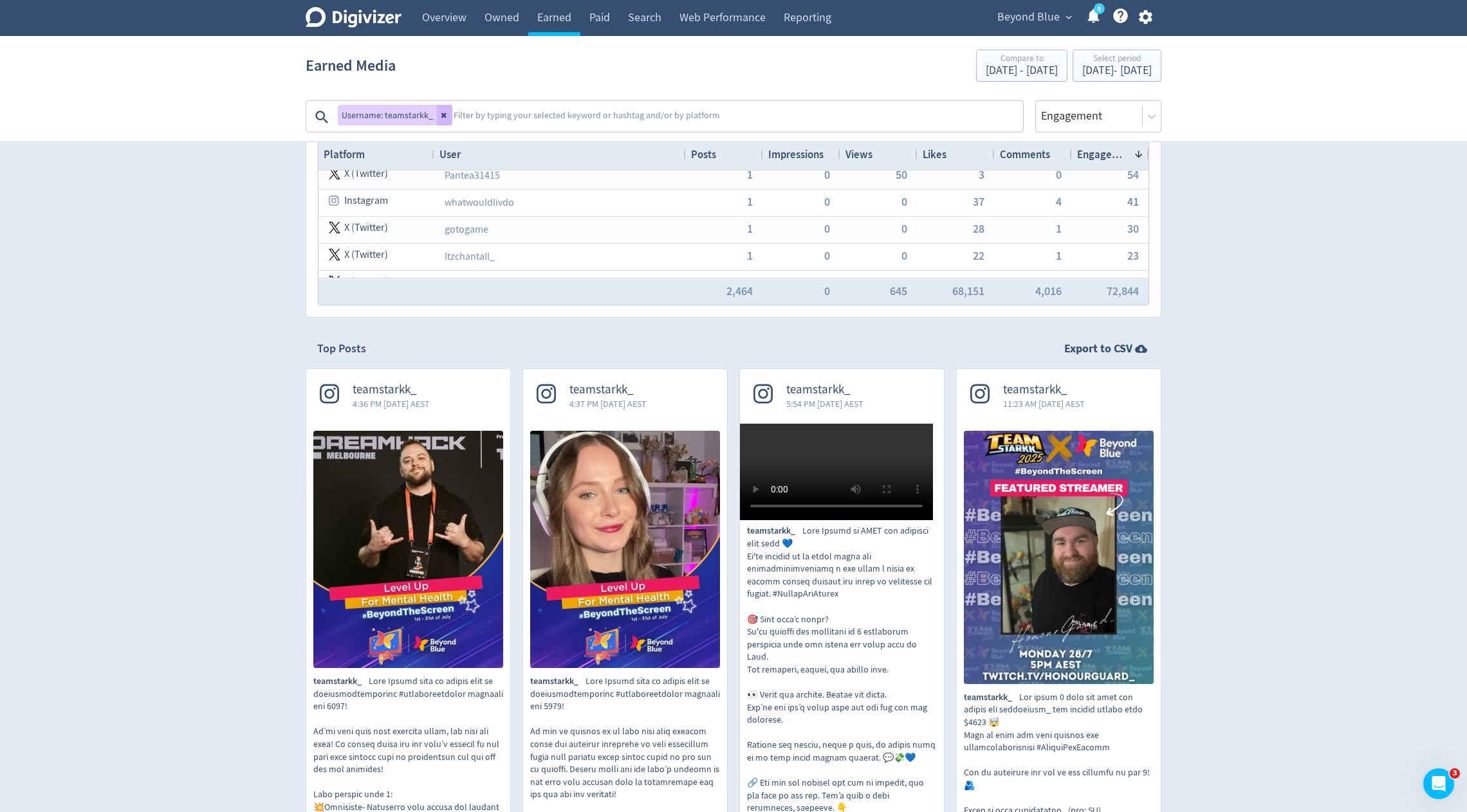
scroll to position [73, 0]
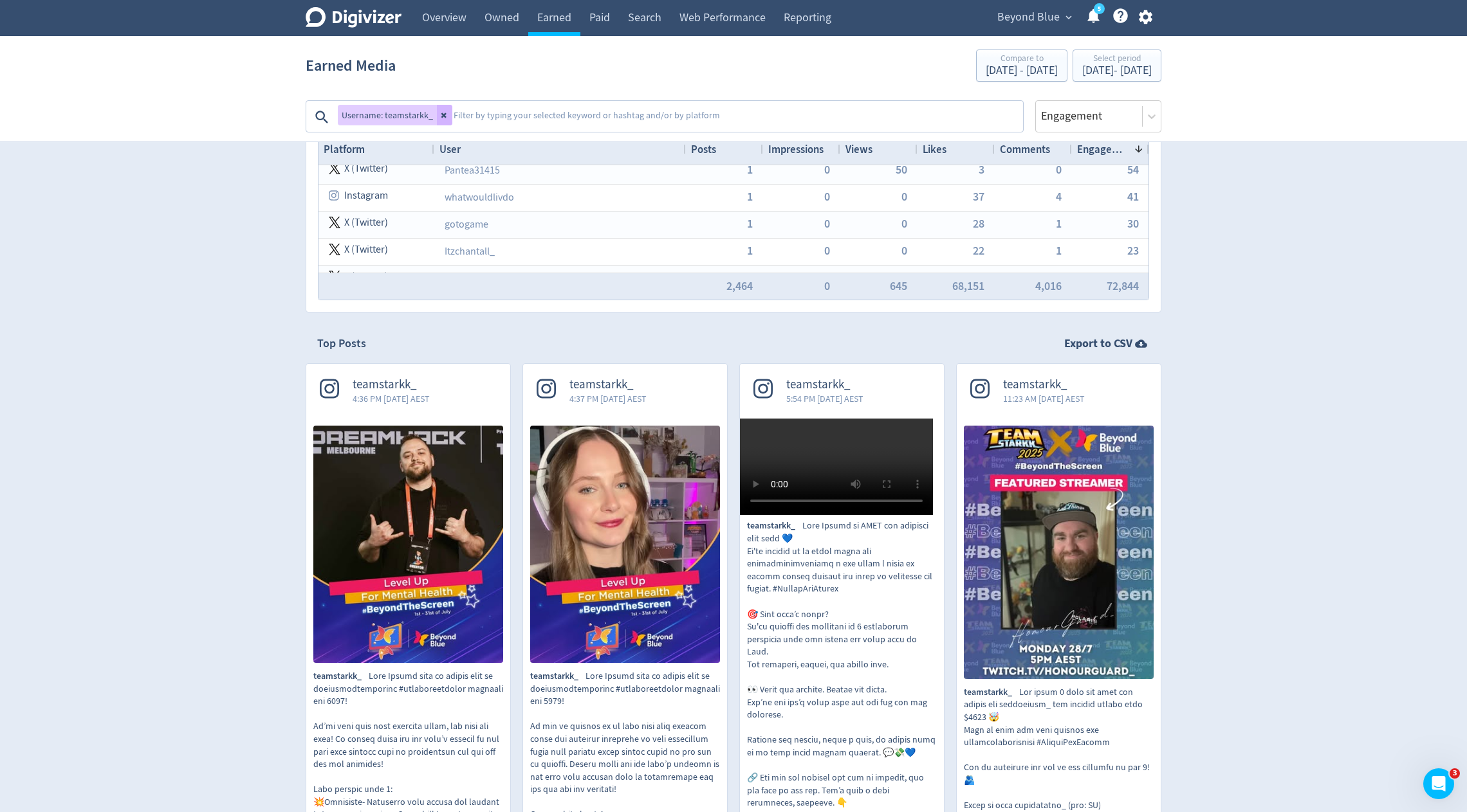
click at [398, 639] on img at bounding box center [408, 544] width 190 height 237
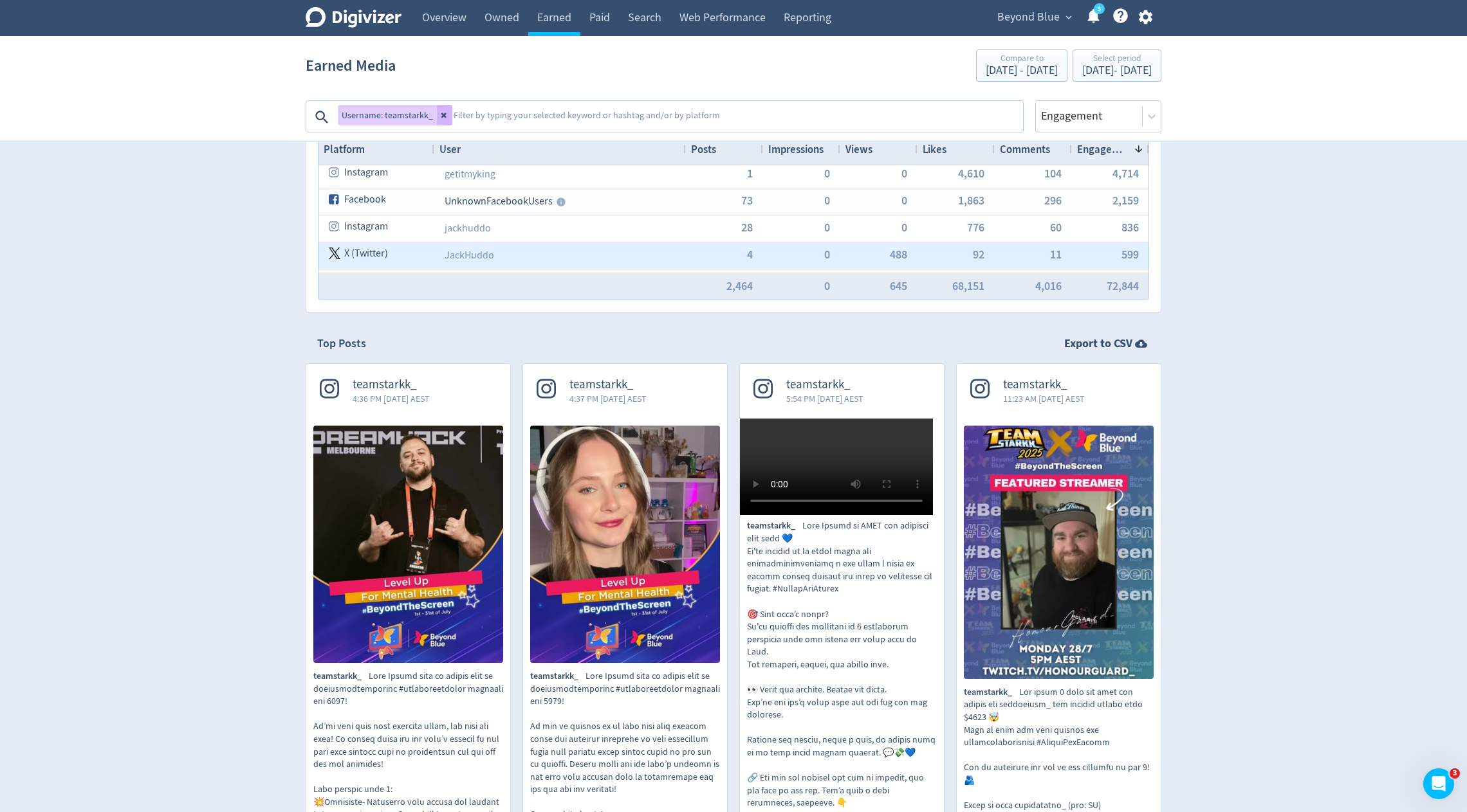
scroll to position [27, 0]
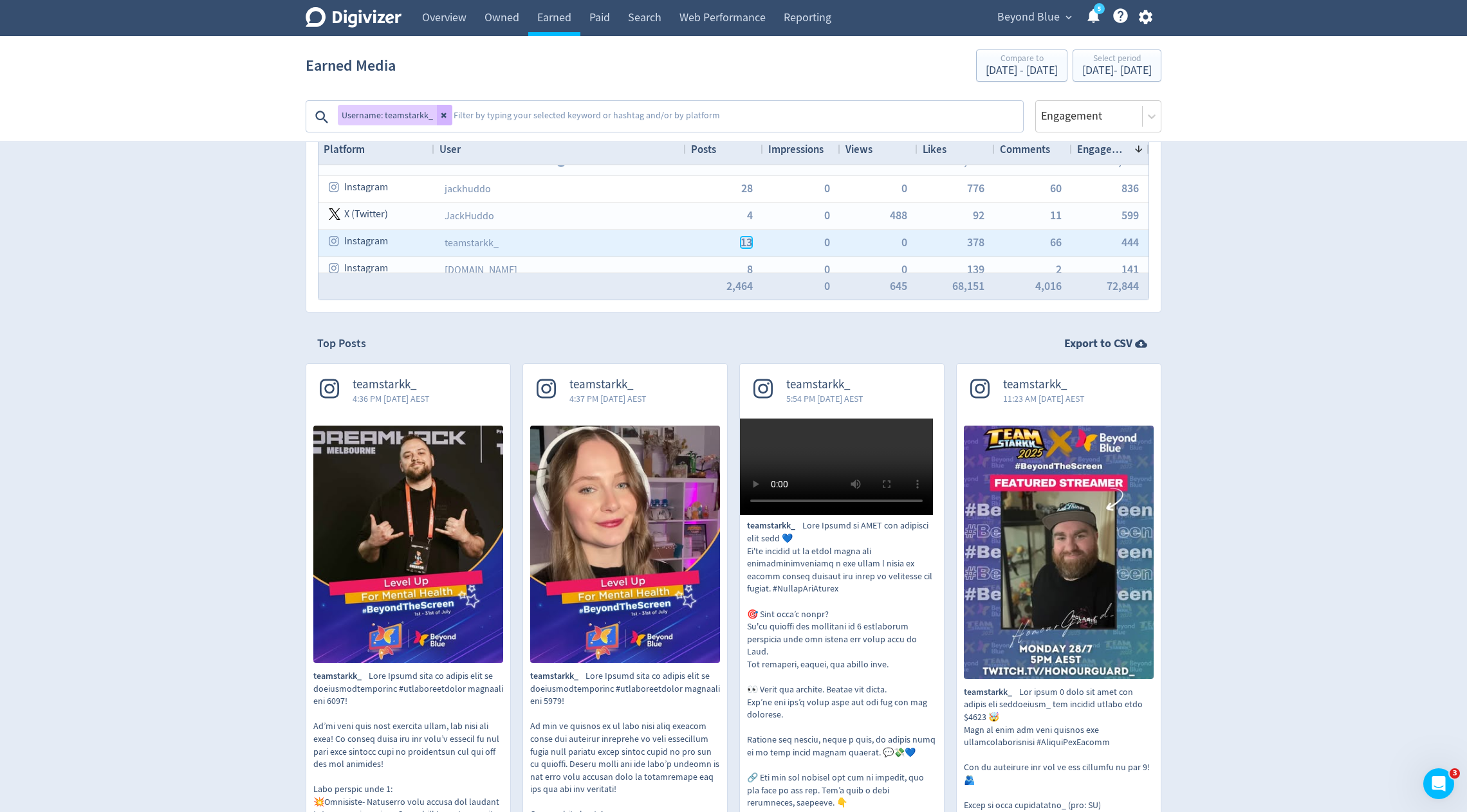
click at [748, 244] on span "13" at bounding box center [747, 242] width 12 height 12
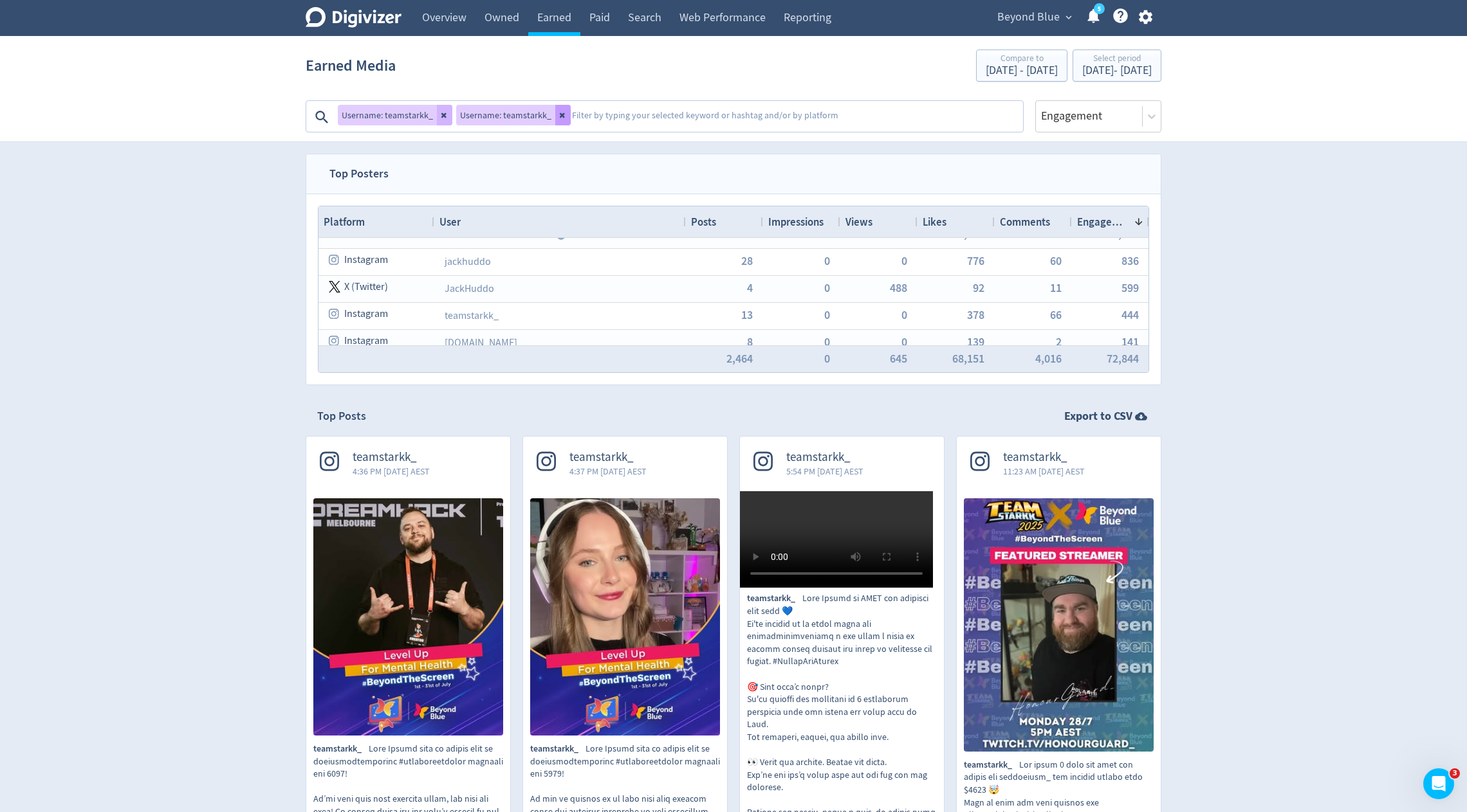
click at [562, 114] on button at bounding box center [562, 115] width 16 height 21
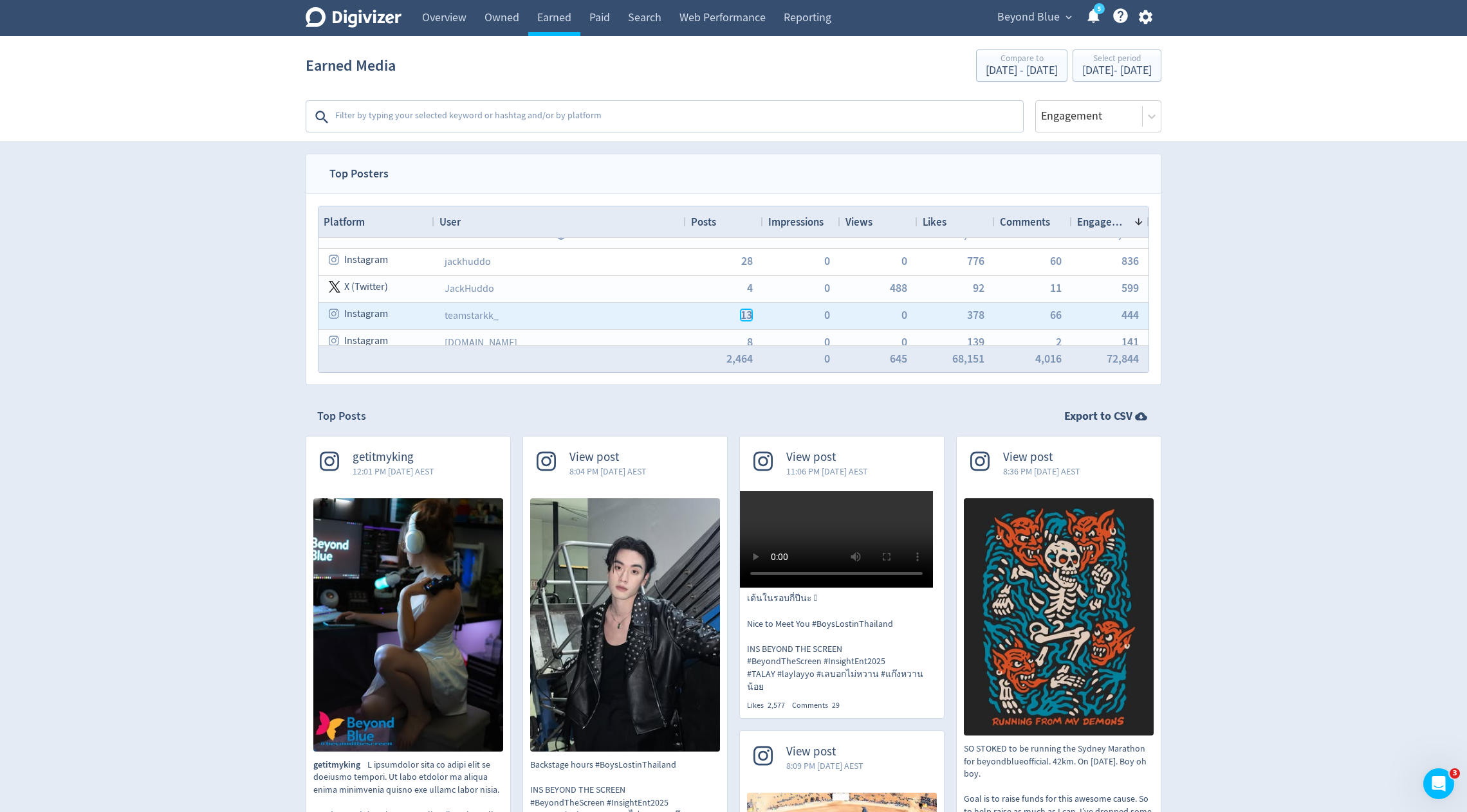
click at [745, 312] on span "13" at bounding box center [747, 315] width 12 height 12
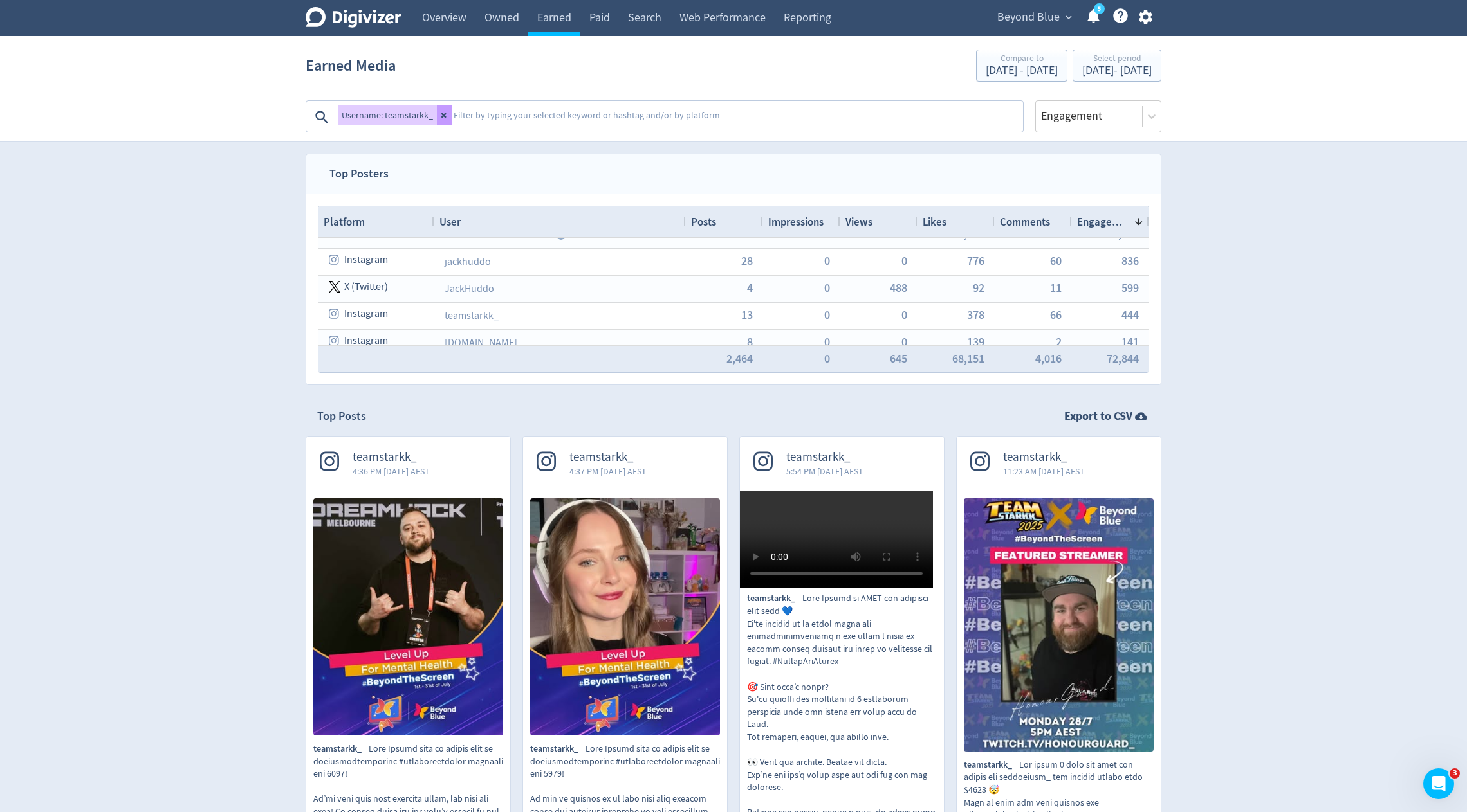
click at [446, 112] on icon at bounding box center [444, 115] width 7 height 7
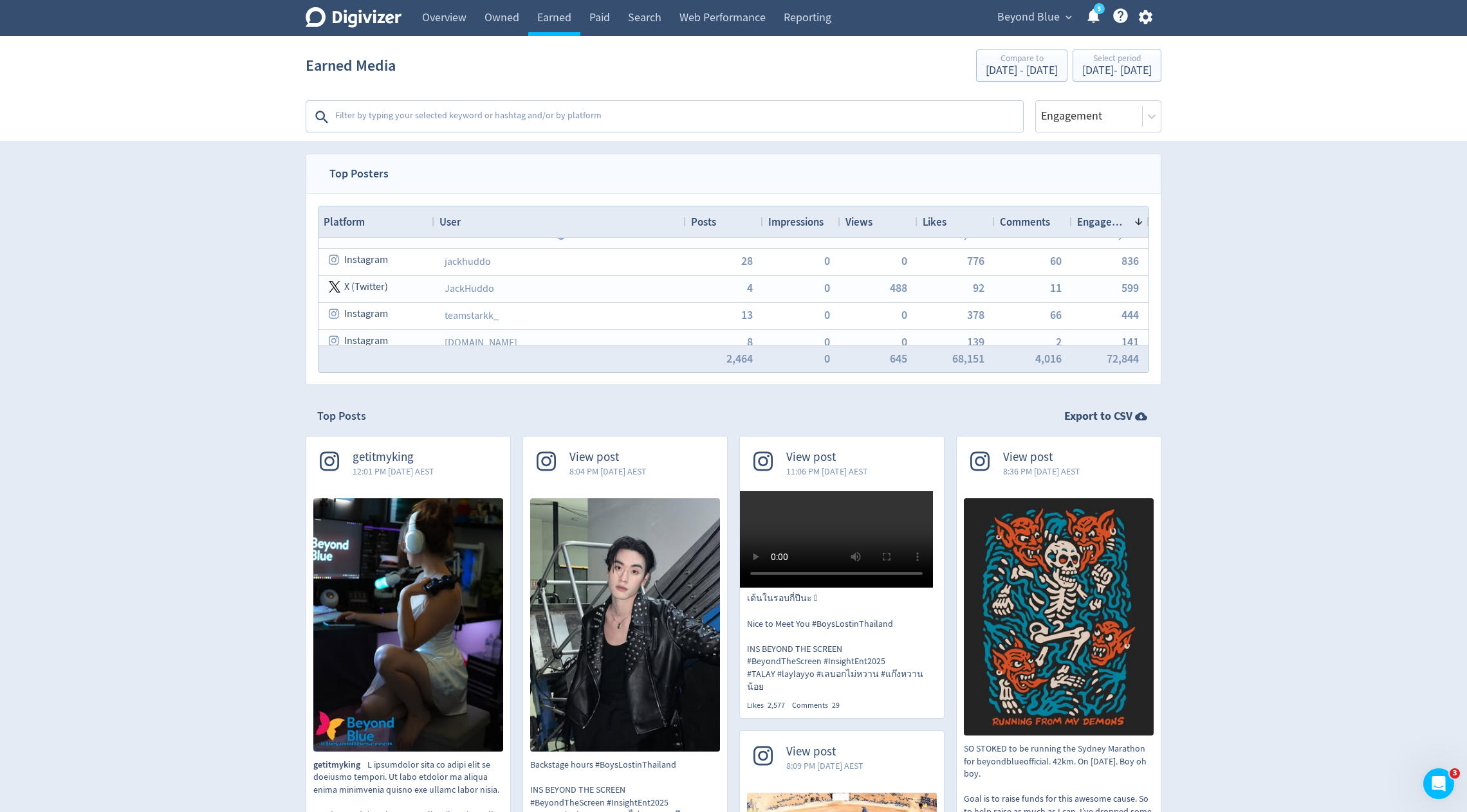
click at [638, 116] on textarea at bounding box center [678, 117] width 688 height 26
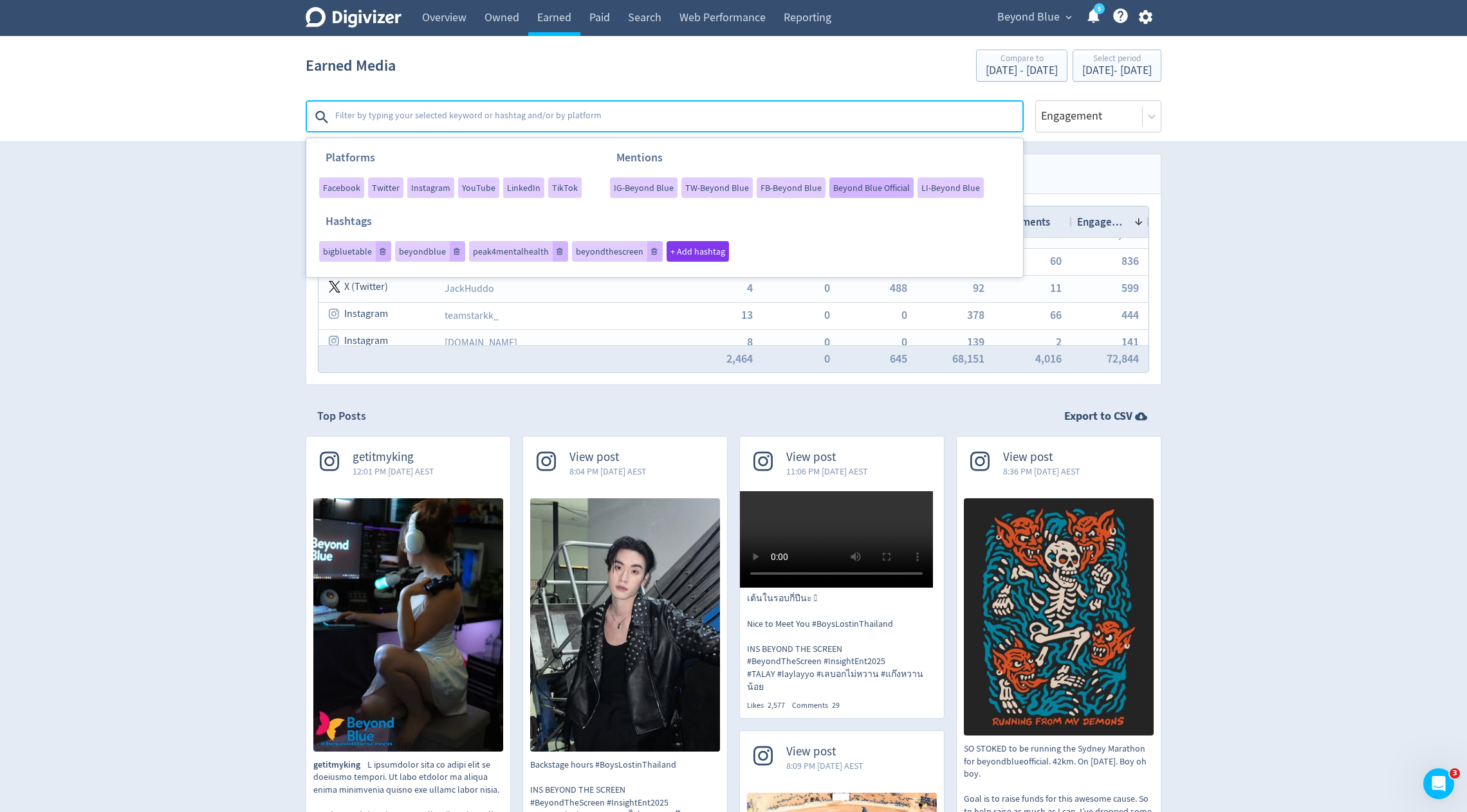
click at [874, 190] on span "Beyond Blue Official" at bounding box center [871, 188] width 77 height 9
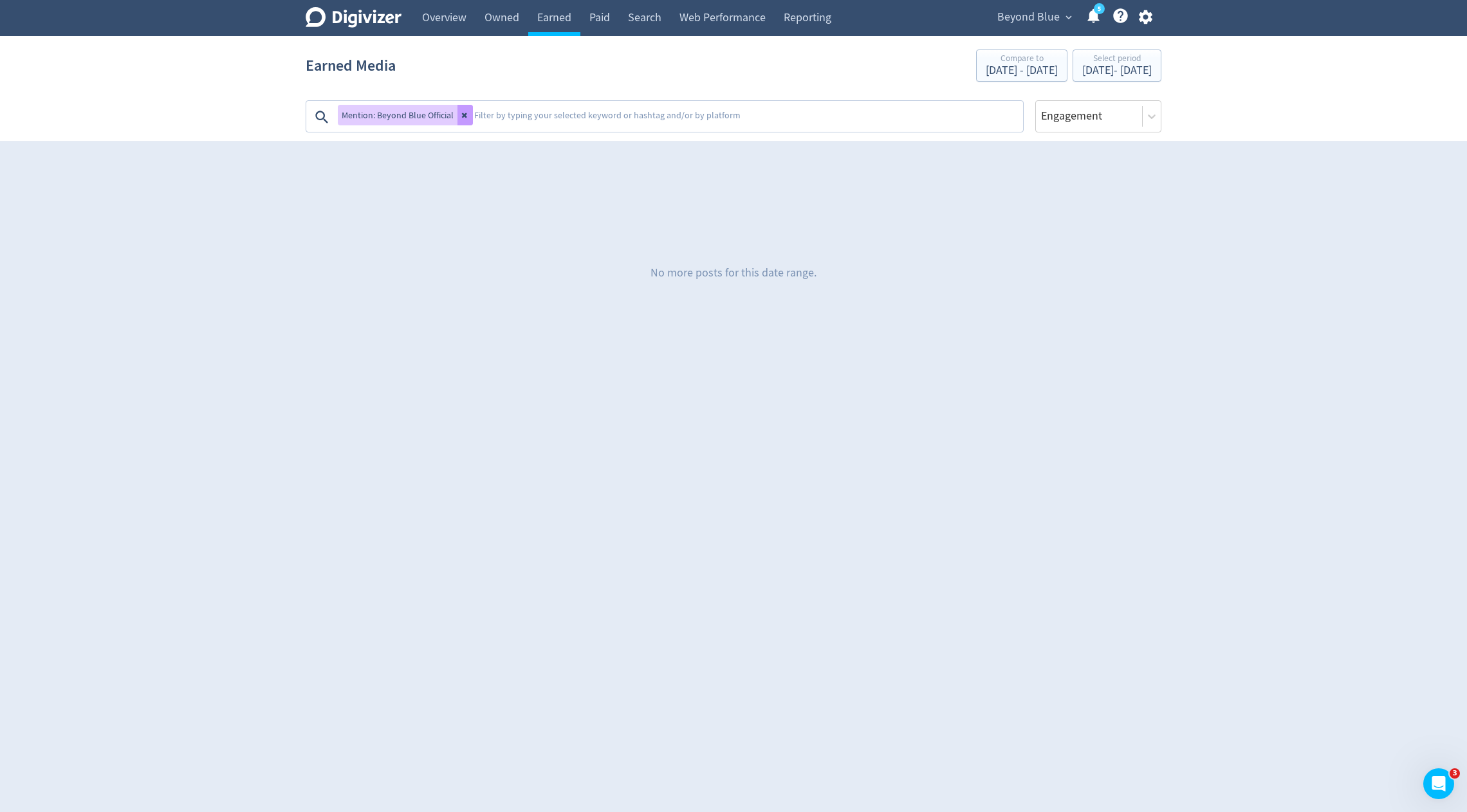
click at [466, 117] on icon at bounding box center [465, 115] width 7 height 7
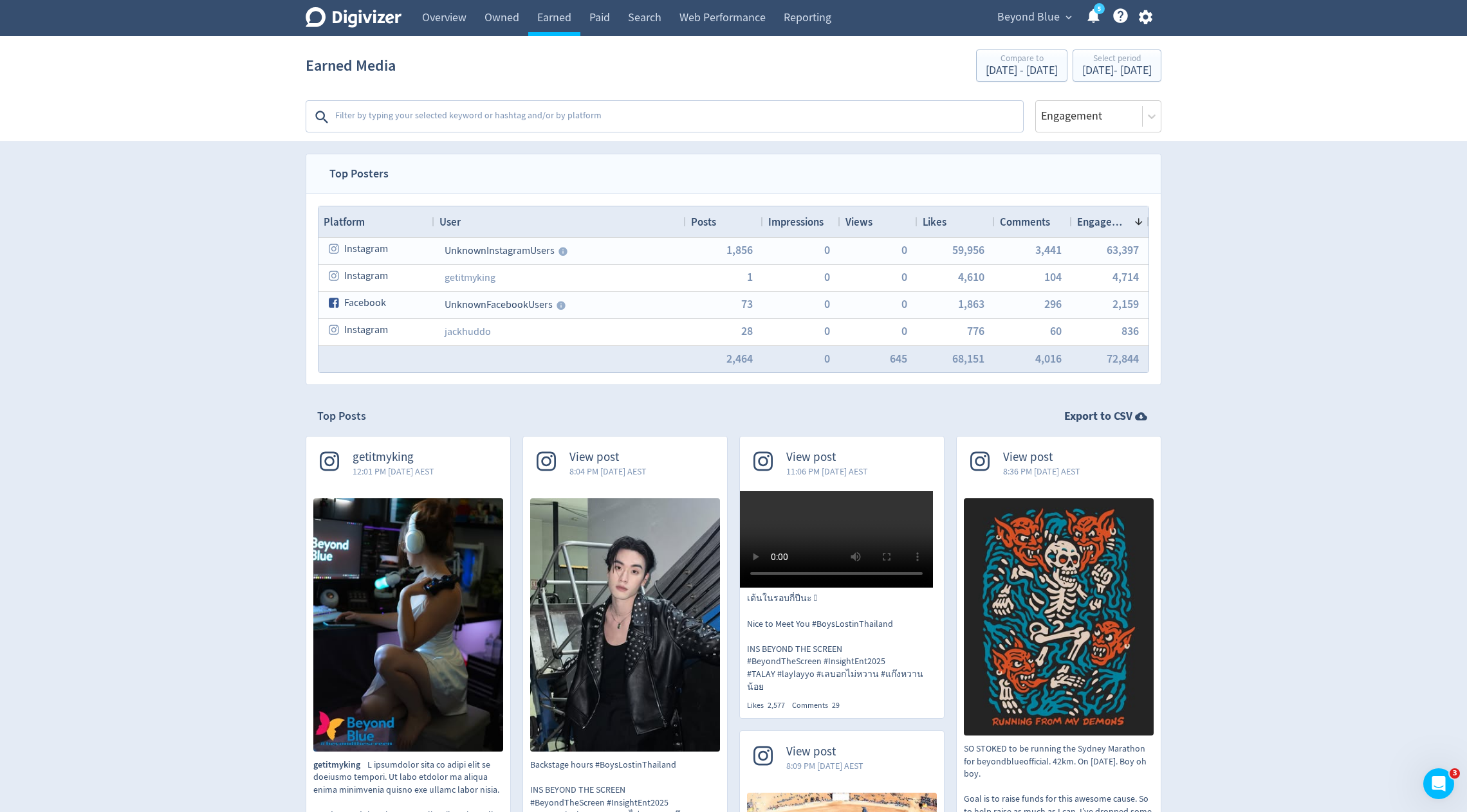
click at [771, 117] on textarea at bounding box center [678, 117] width 688 height 26
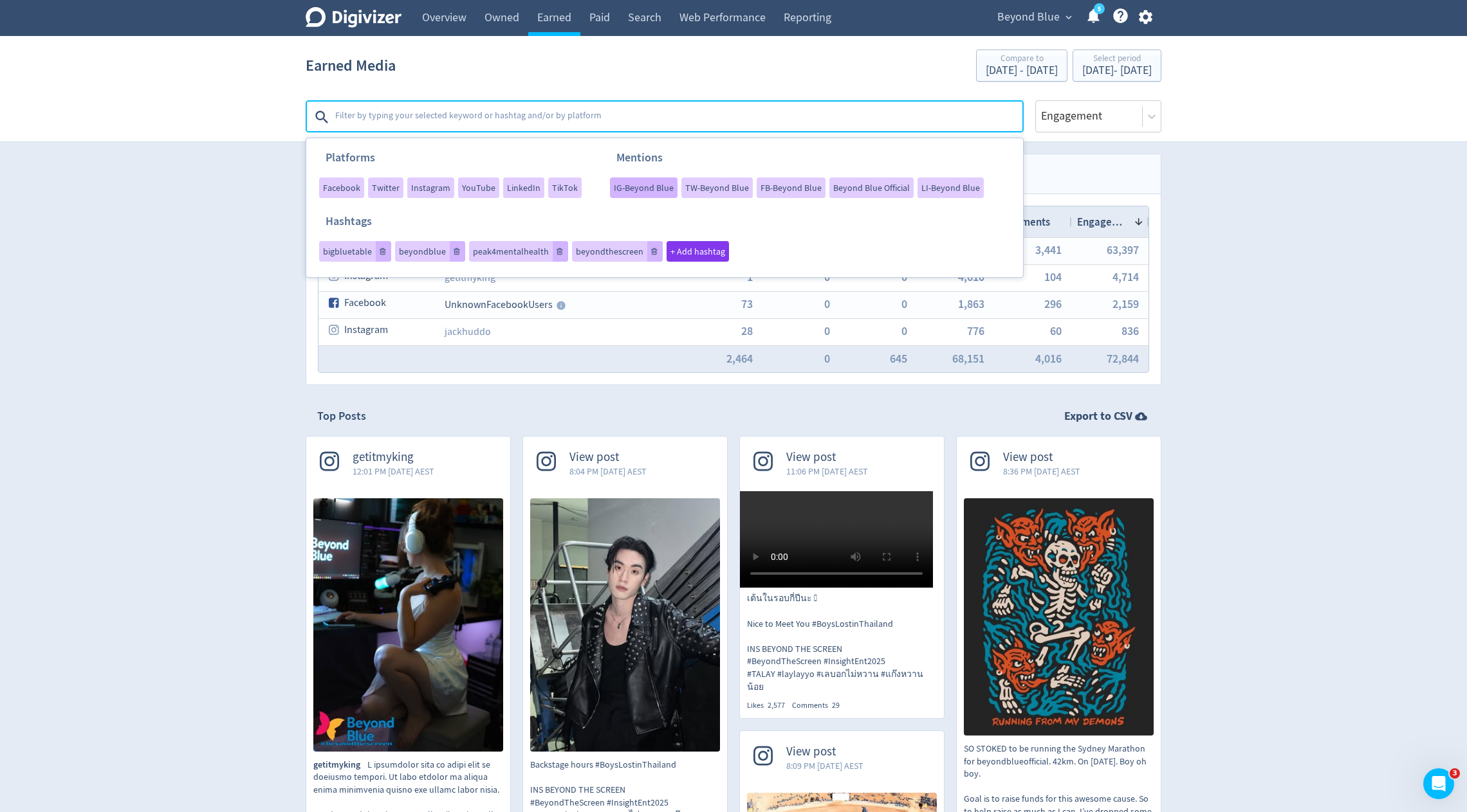
click at [638, 194] on div "IG-Beyond Blue" at bounding box center [643, 188] width 68 height 21
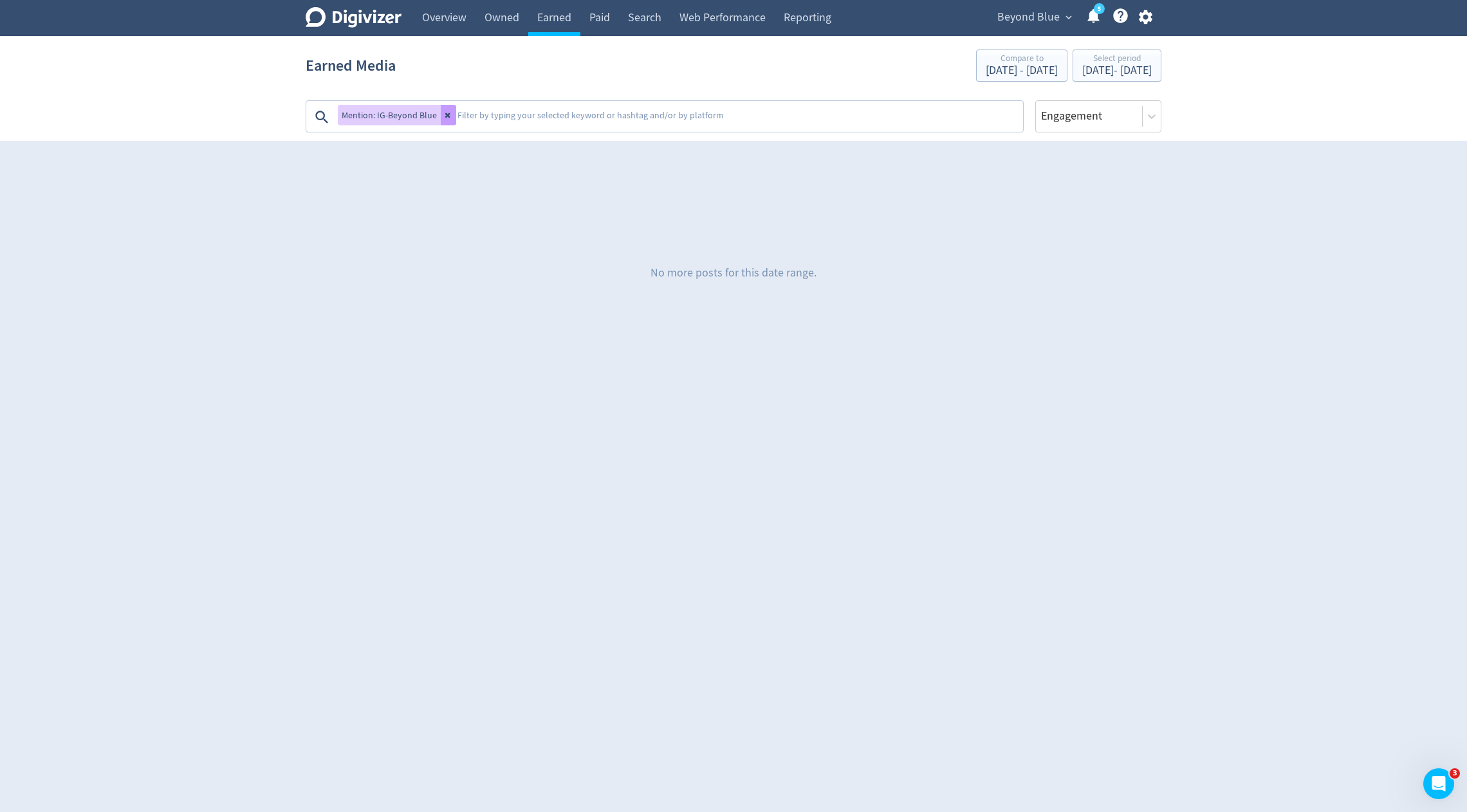
click at [445, 116] on icon at bounding box center [449, 115] width 7 height 7
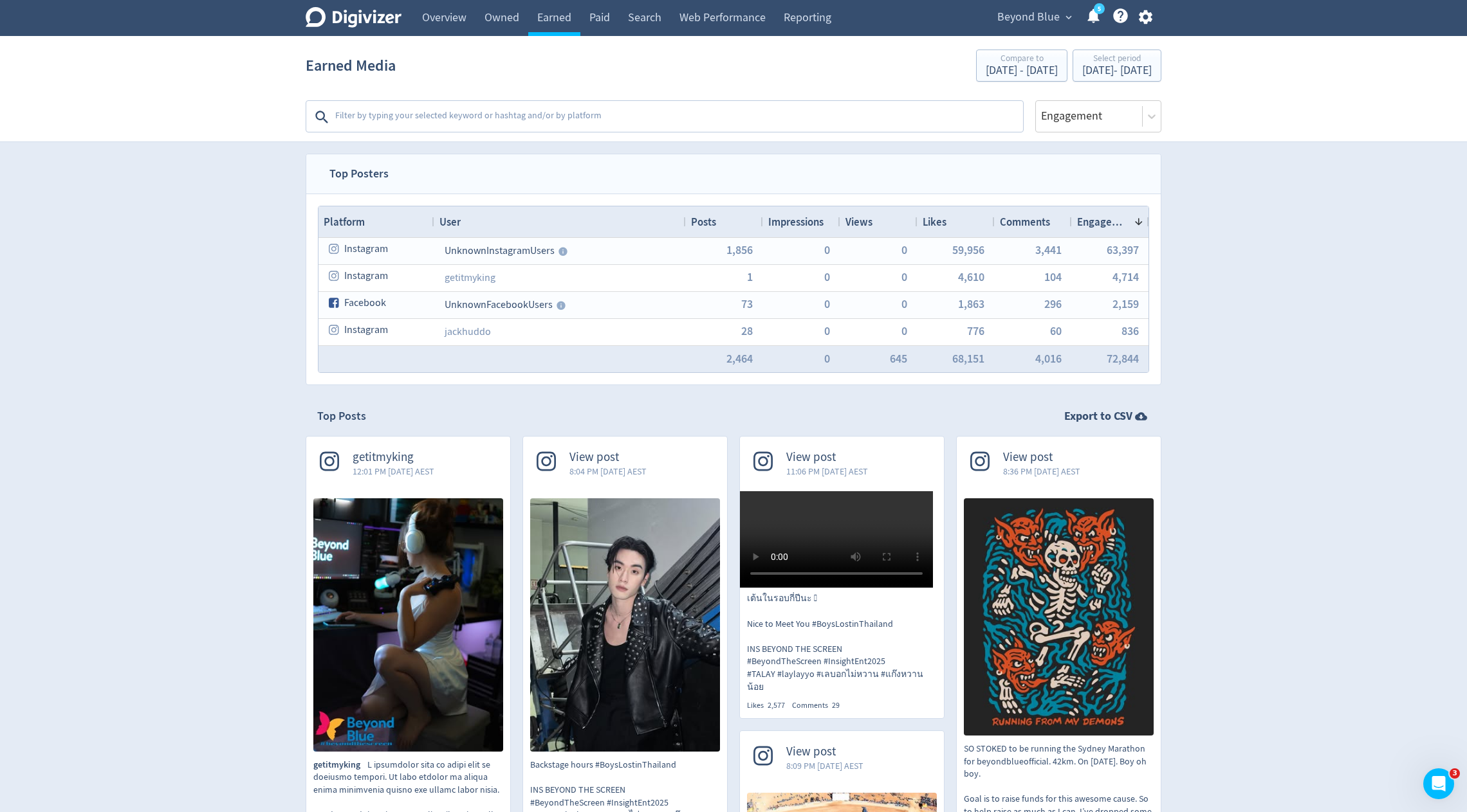
click at [394, 116] on textarea at bounding box center [678, 117] width 688 height 26
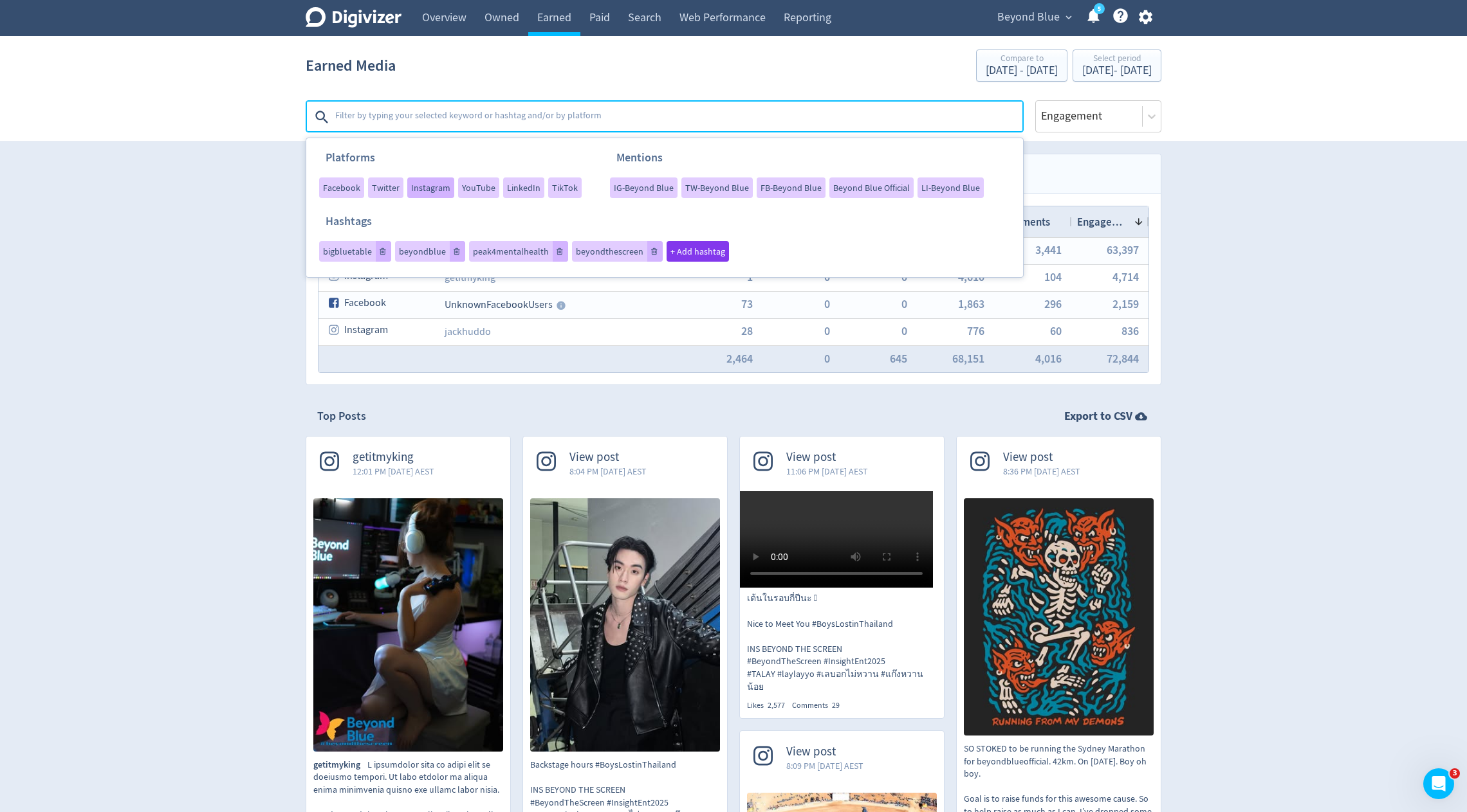
click at [426, 184] on span "Instagram" at bounding box center [431, 188] width 39 height 9
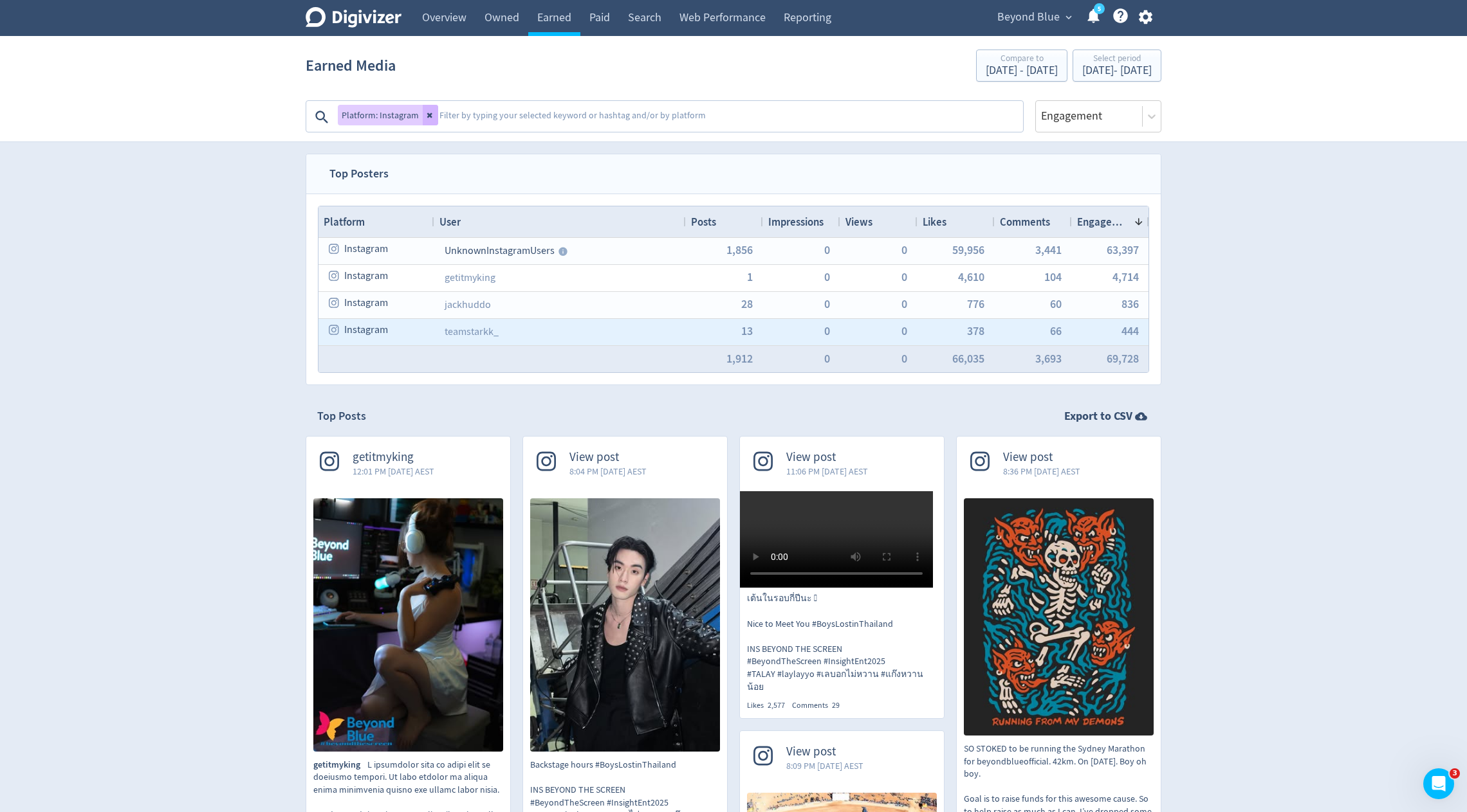
scroll to position [18, 0]
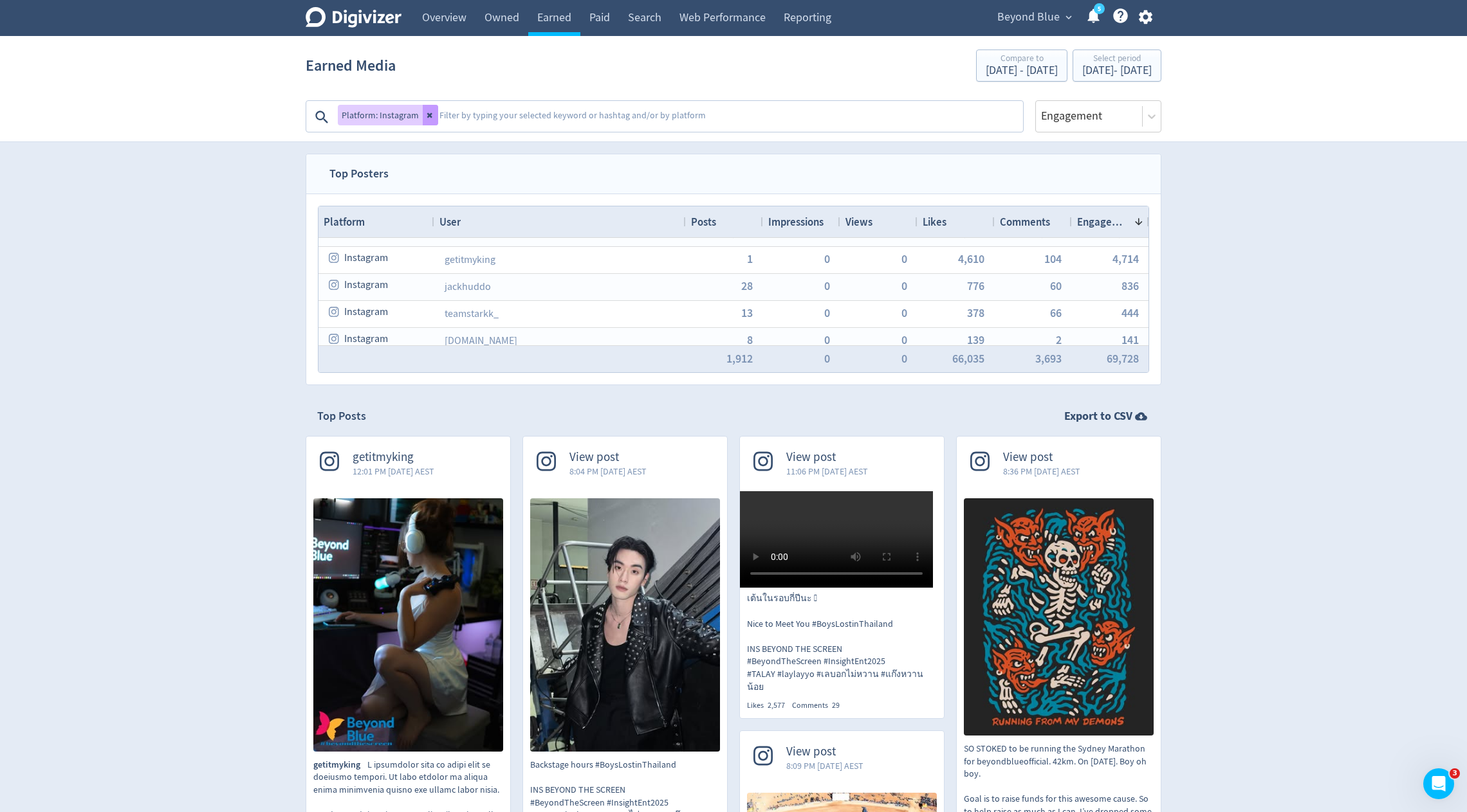
click at [428, 117] on icon at bounding box center [429, 115] width 5 height 5
